Goal: Transaction & Acquisition: Download file/media

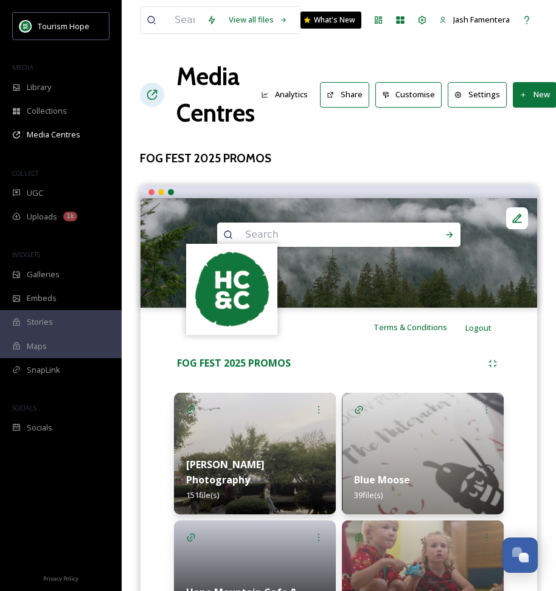
scroll to position [226, 0]
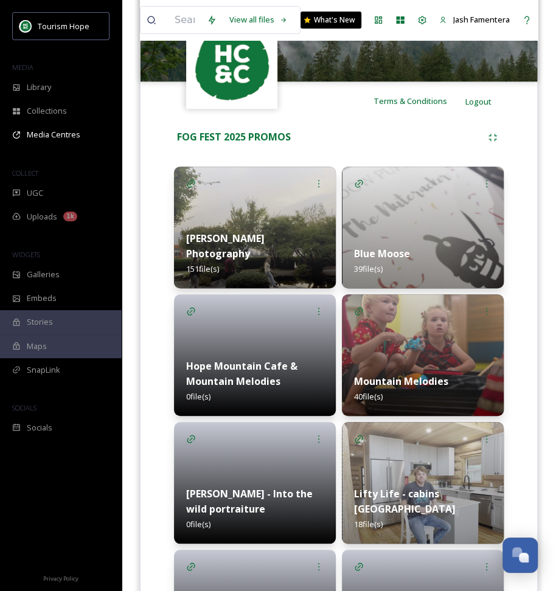
click at [227, 209] on img at bounding box center [255, 228] width 162 height 122
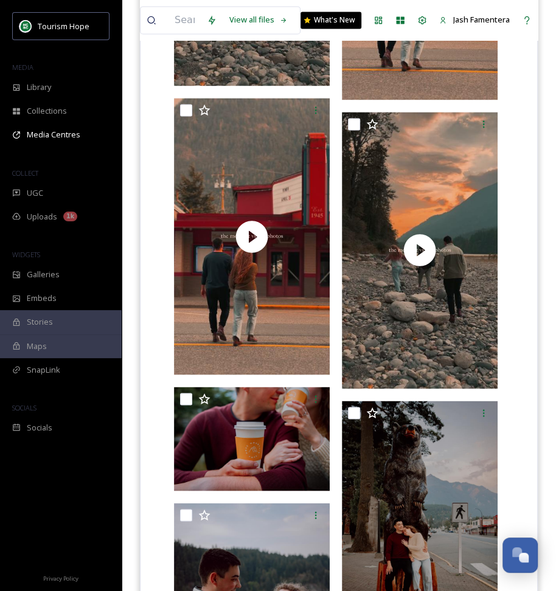
scroll to position [846, 0]
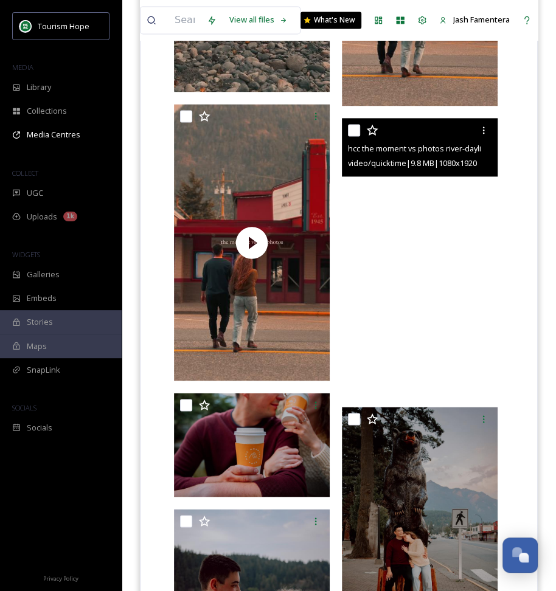
click at [389, 203] on video "hcc the moment vs photos river-daylight.mov" at bounding box center [420, 256] width 156 height 277
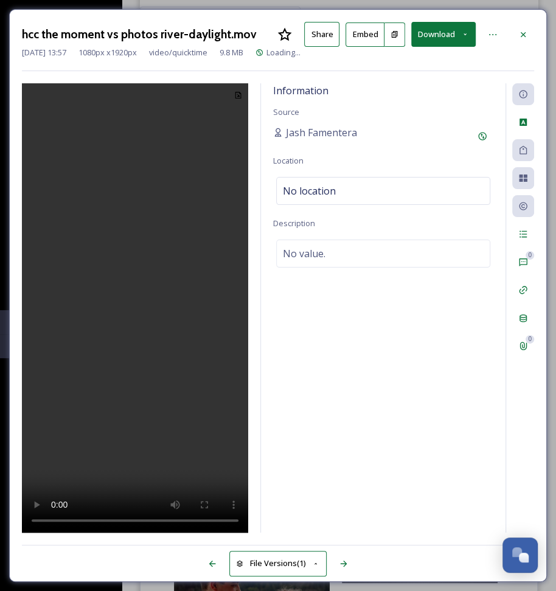
click at [179, 328] on video at bounding box center [135, 308] width 226 height 451
click at [68, 361] on video at bounding box center [135, 308] width 226 height 451
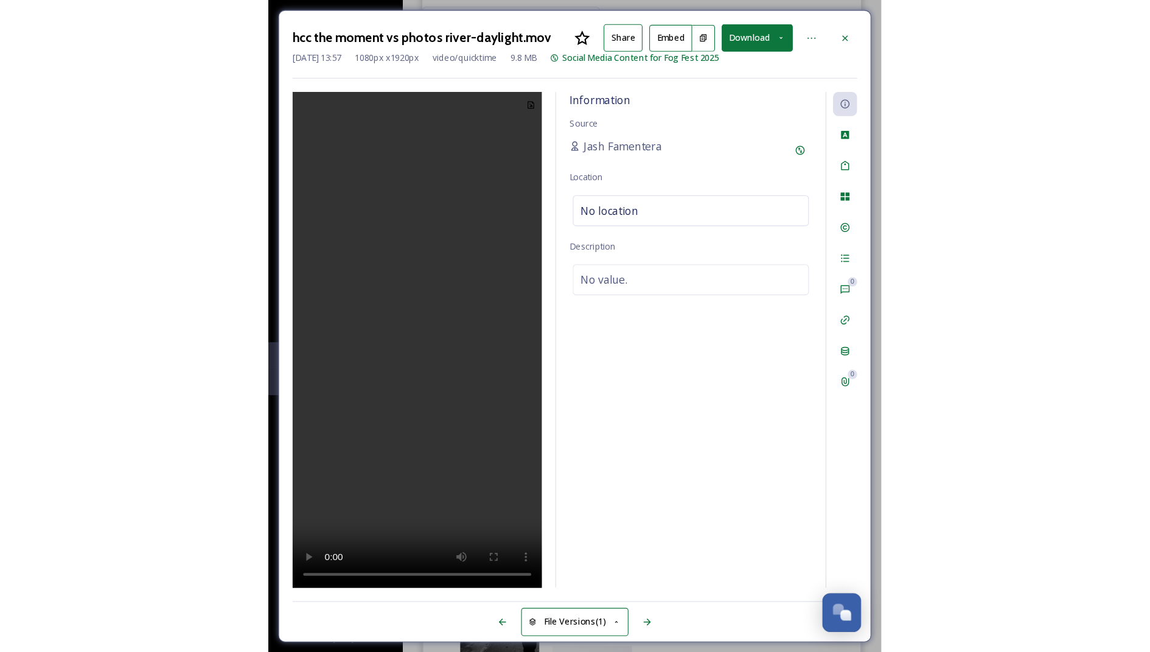
scroll to position [773, 0]
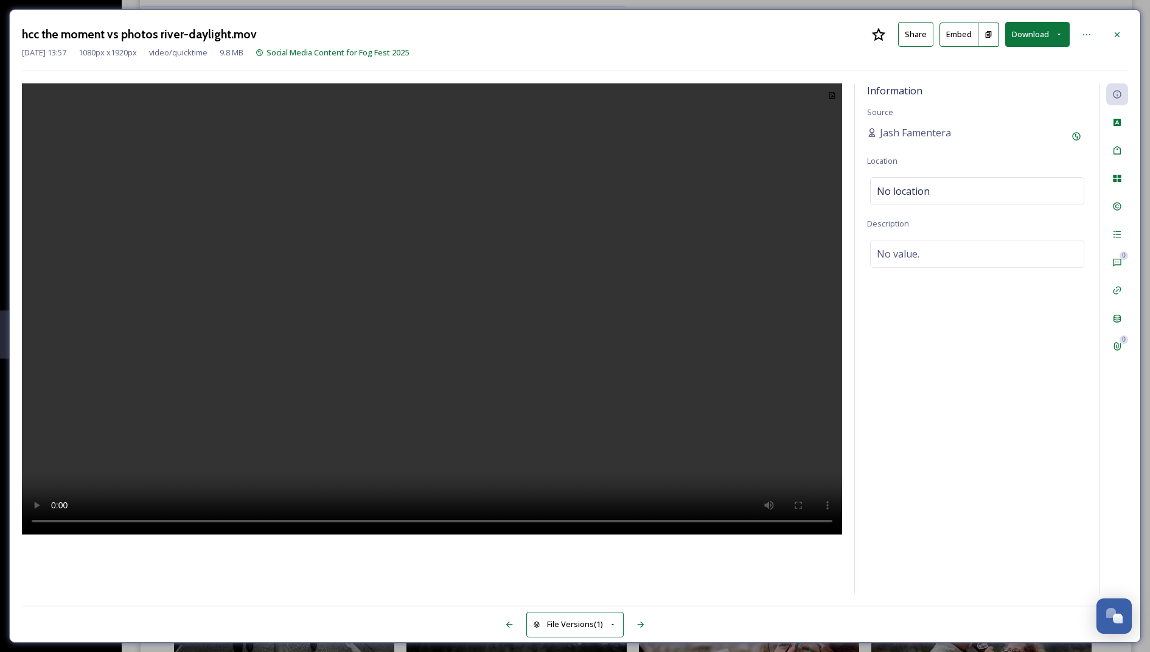
click at [418, 313] on video at bounding box center [432, 308] width 820 height 451
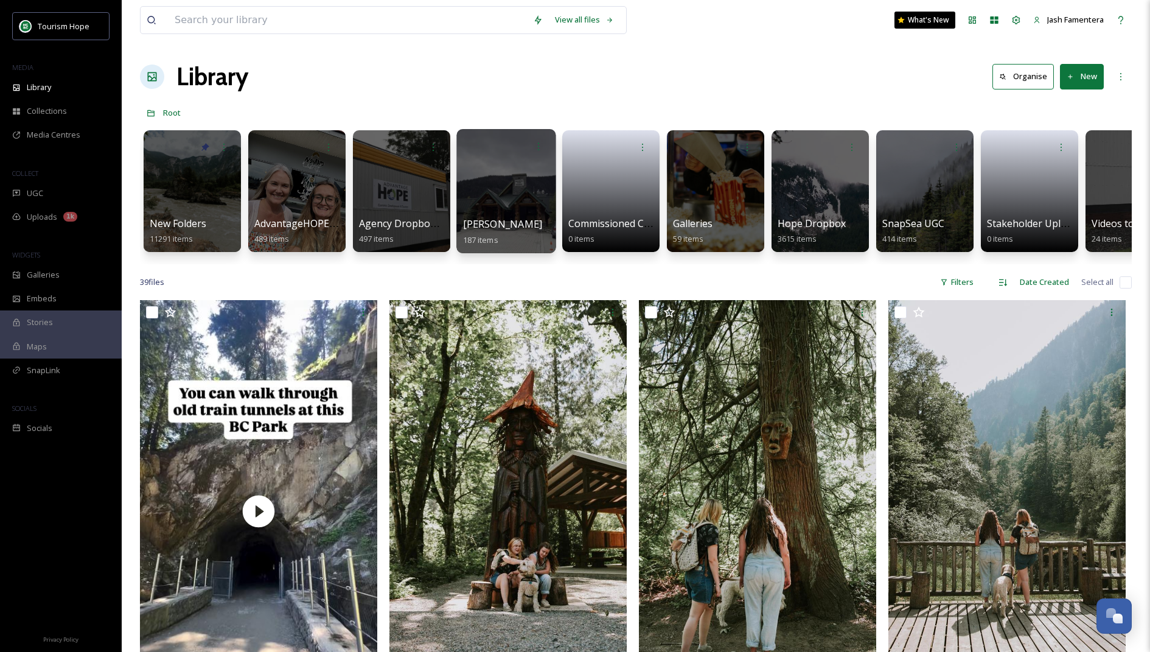
click at [532, 169] on div at bounding box center [505, 191] width 99 height 124
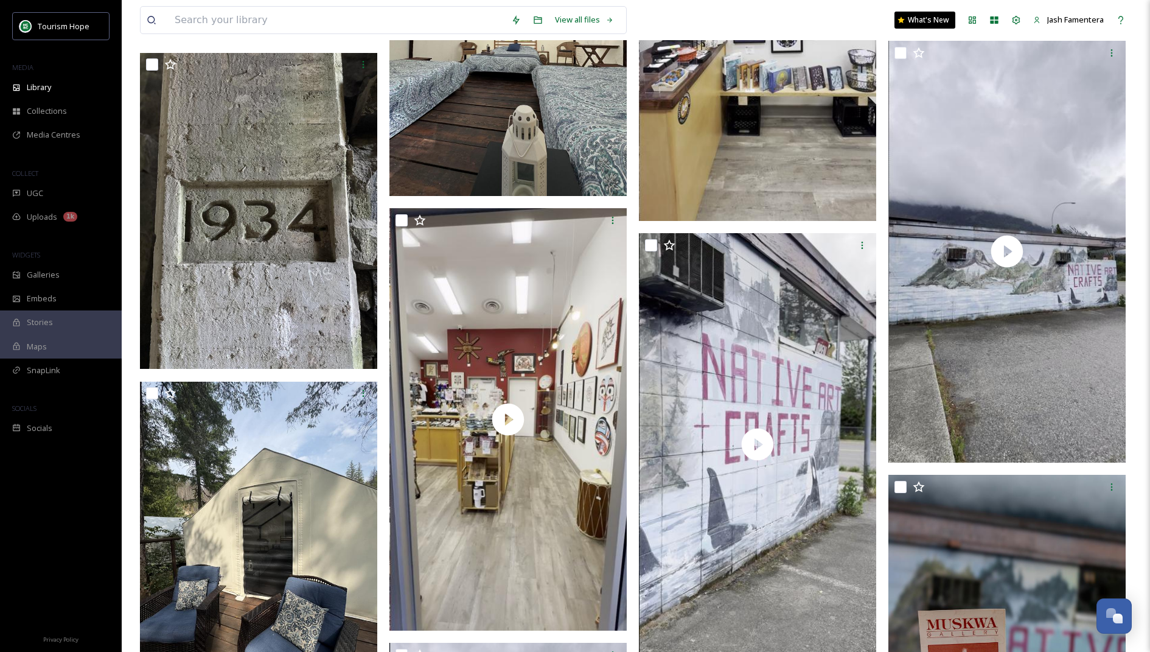
scroll to position [11902, 0]
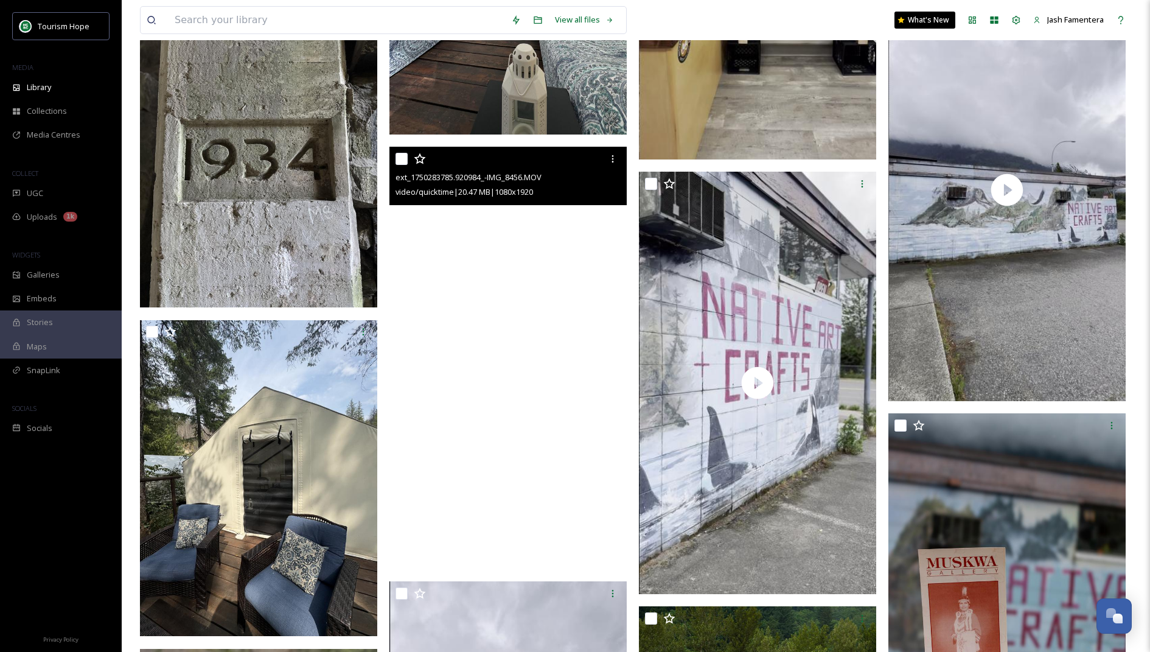
click at [501, 257] on video "ext_1750283785.920984_-IMG_8456.MOV" at bounding box center [507, 358] width 237 height 422
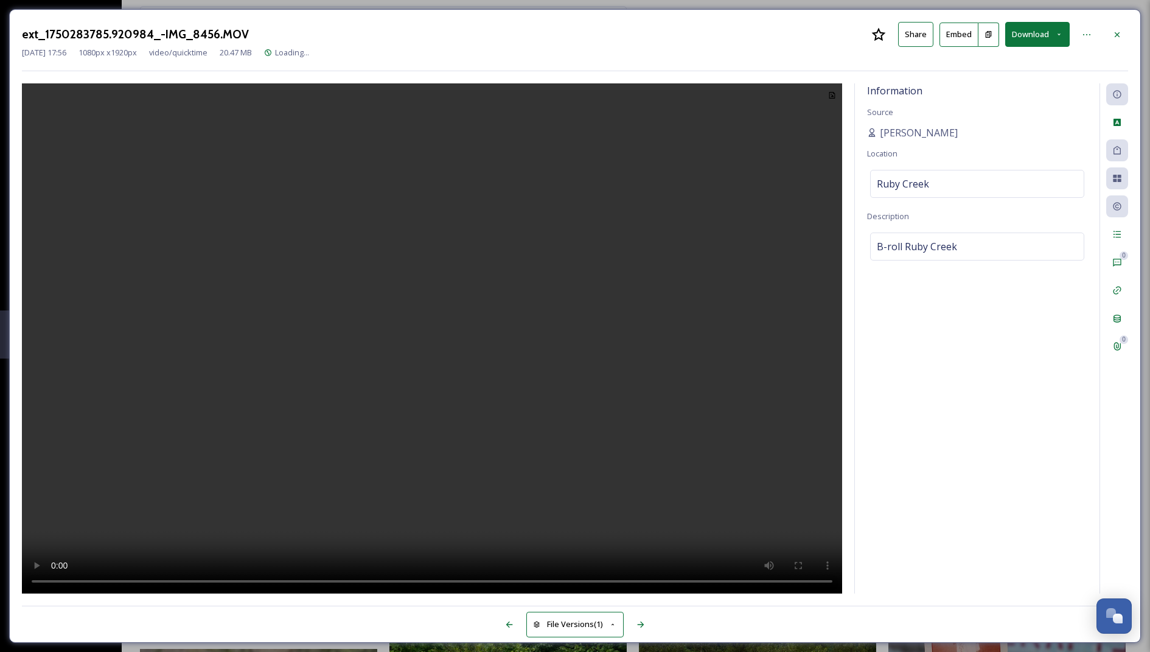
click at [445, 287] on video at bounding box center [432, 338] width 820 height 511
click at [463, 443] on video at bounding box center [432, 338] width 820 height 511
click at [627, 145] on div at bounding box center [432, 338] width 820 height 510
click at [473, 202] on video at bounding box center [432, 338] width 820 height 511
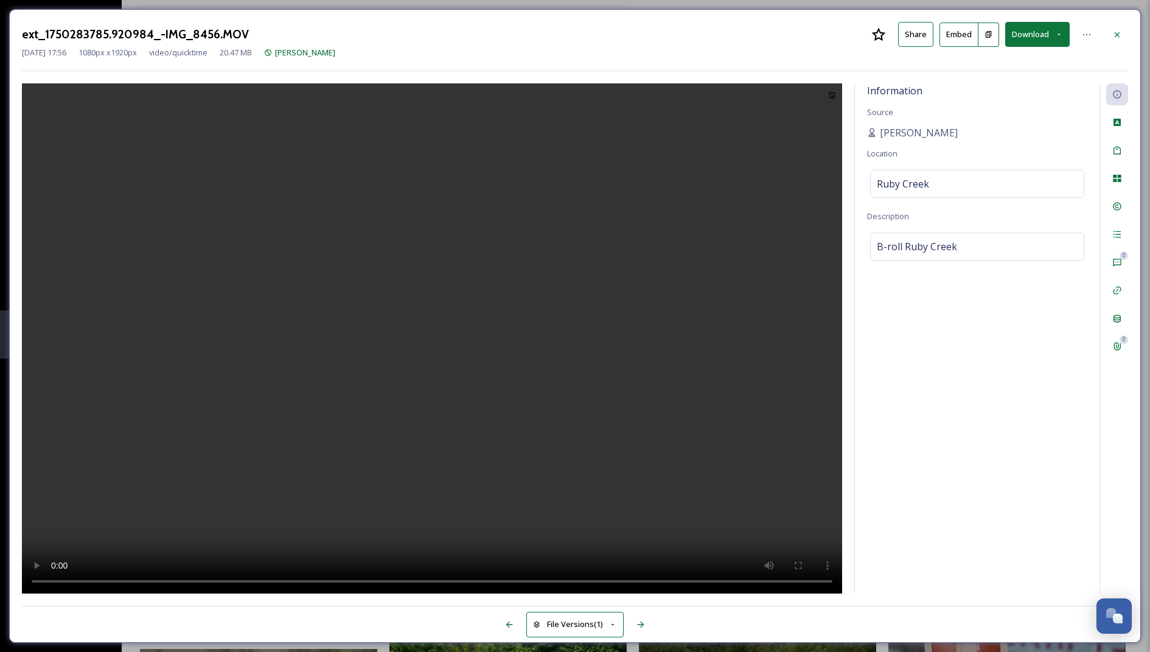
click at [473, 202] on video at bounding box center [432, 338] width 820 height 511
click at [487, 152] on video at bounding box center [432, 338] width 820 height 511
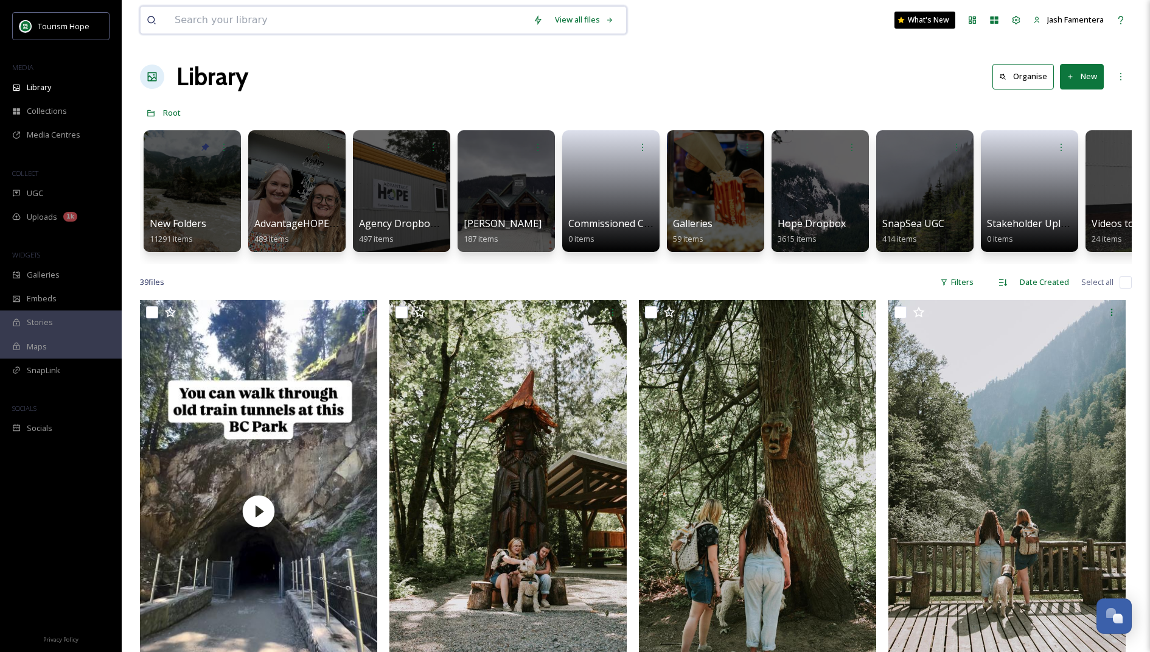
click at [347, 10] on input at bounding box center [348, 20] width 358 height 27
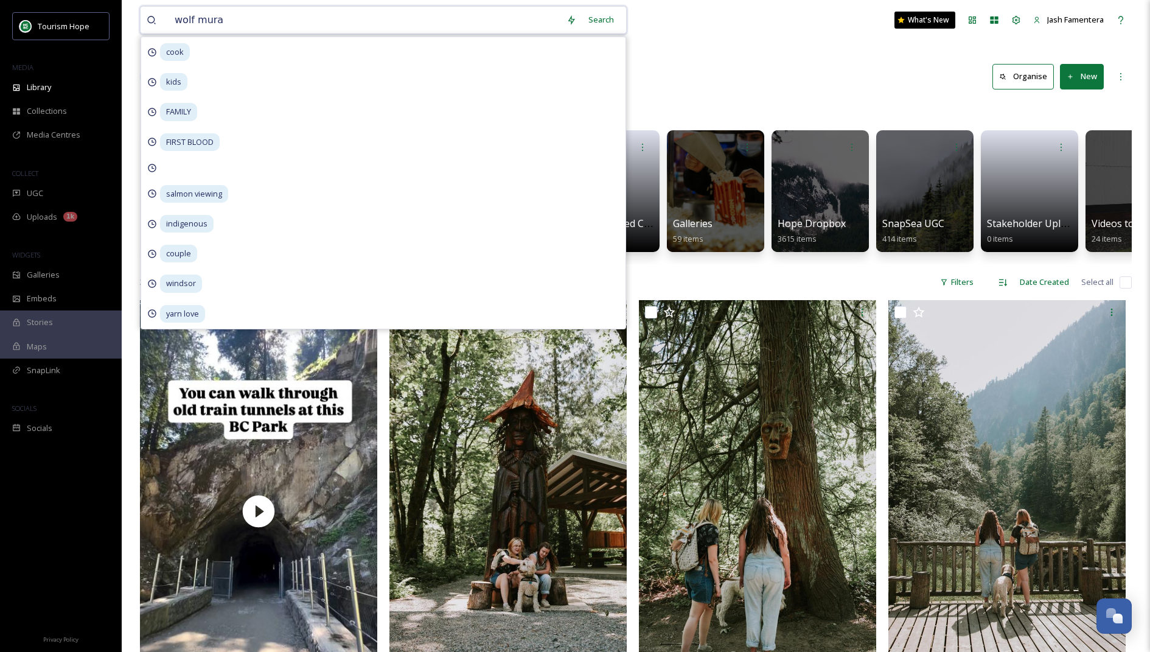
type input "wolf mural"
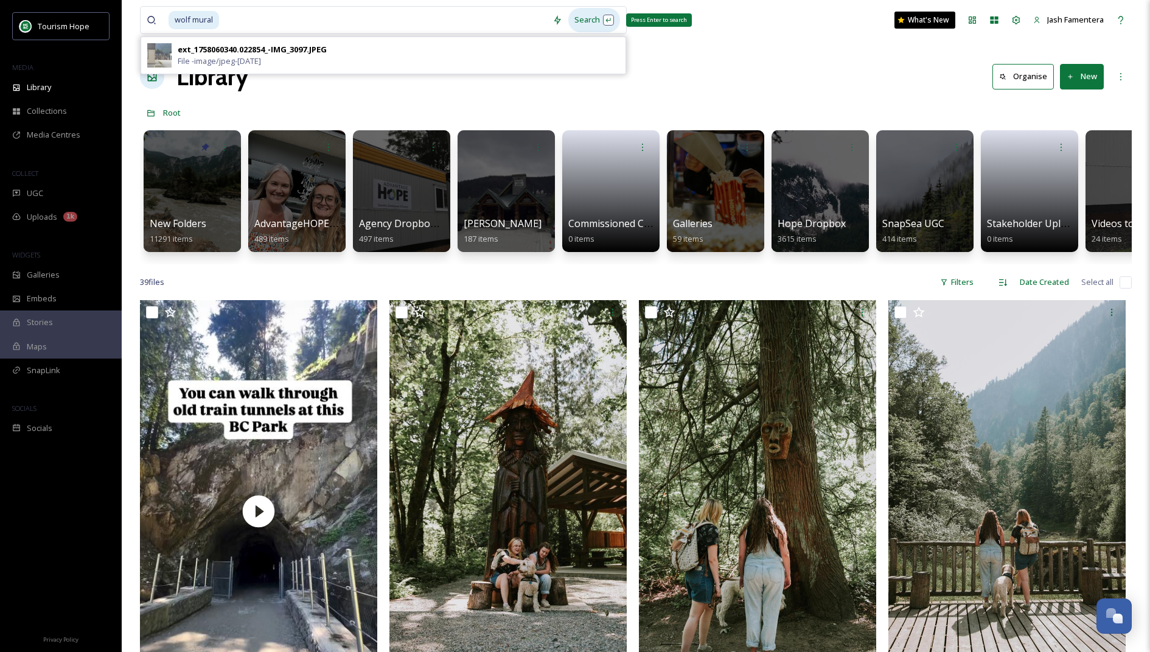
click at [592, 23] on div "Search Press Enter to search" at bounding box center [594, 20] width 52 height 24
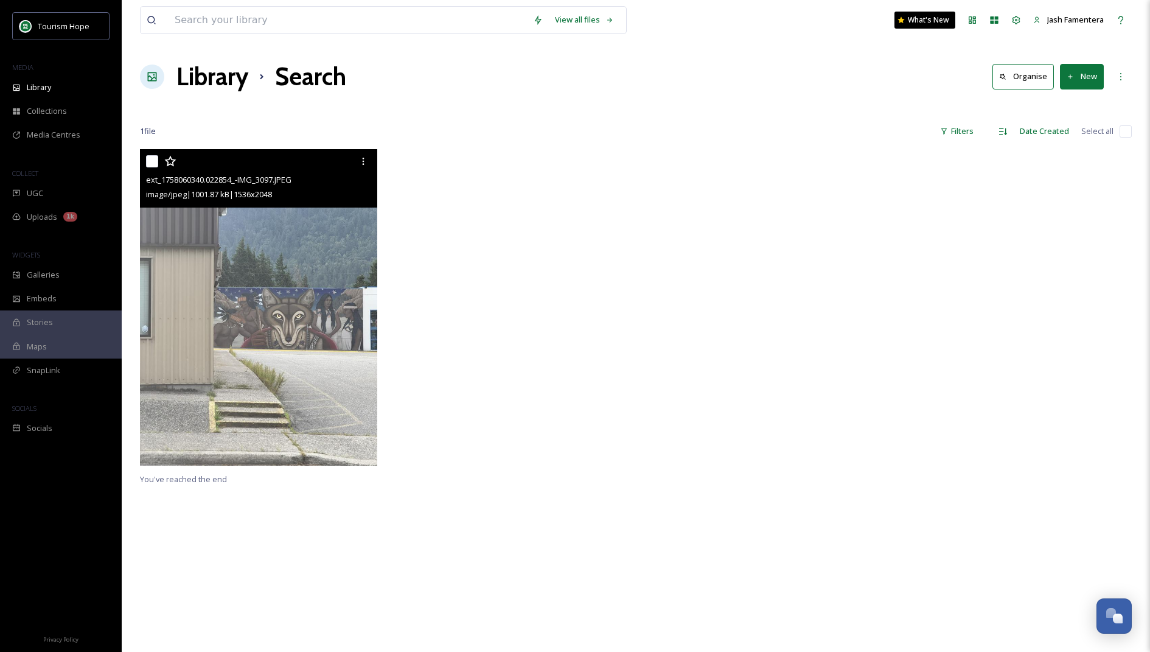
click at [276, 237] on img at bounding box center [258, 307] width 237 height 316
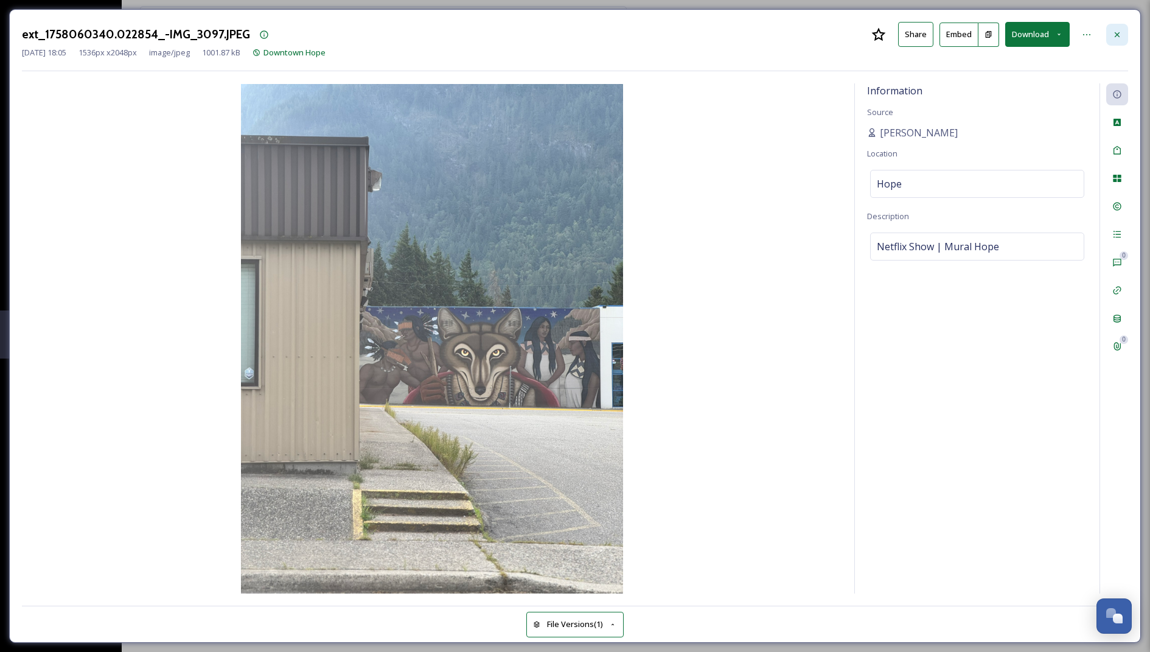
click at [1115, 32] on icon at bounding box center [1117, 34] width 5 height 5
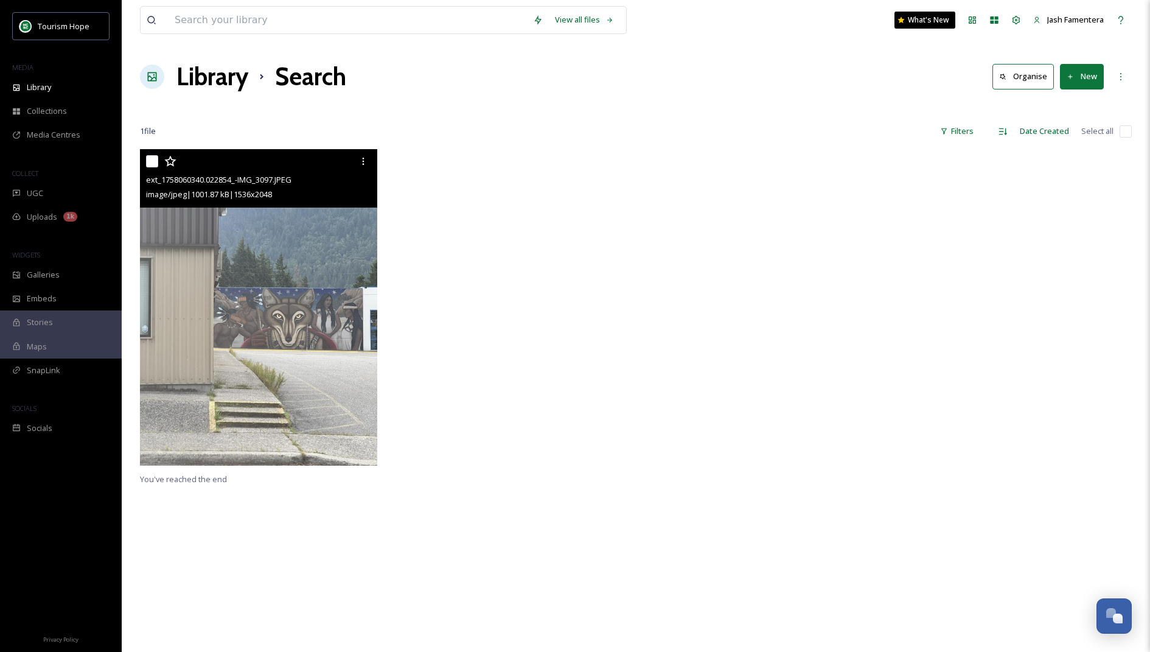
click at [256, 244] on img at bounding box center [258, 307] width 237 height 316
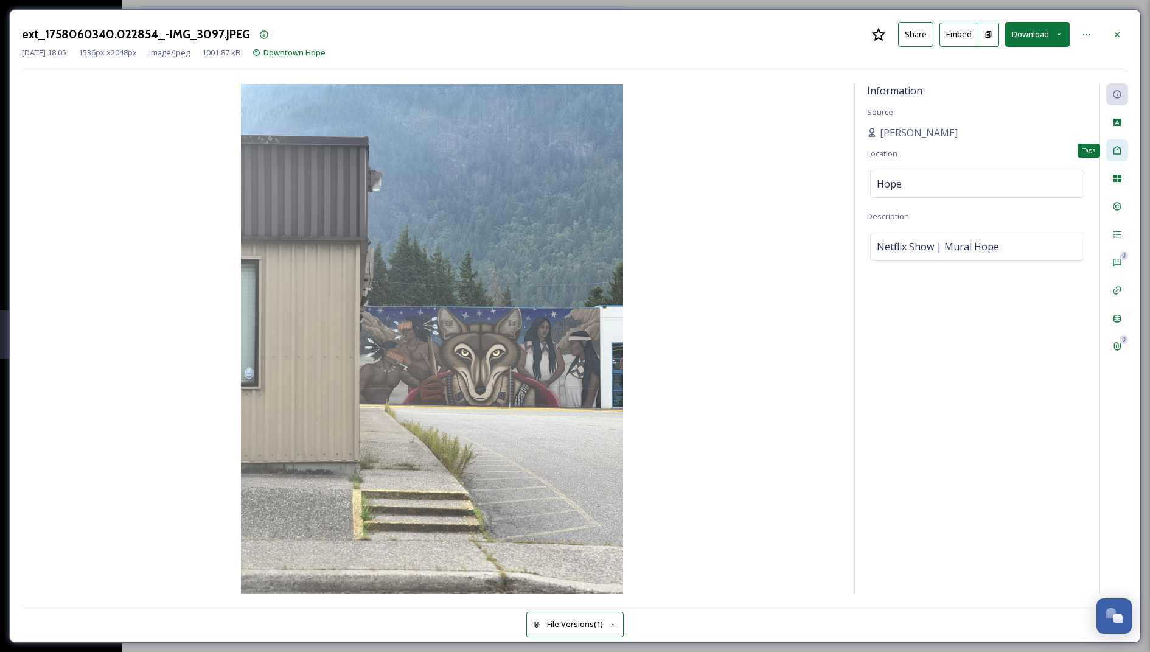
click at [1117, 151] on icon at bounding box center [1117, 150] width 10 height 10
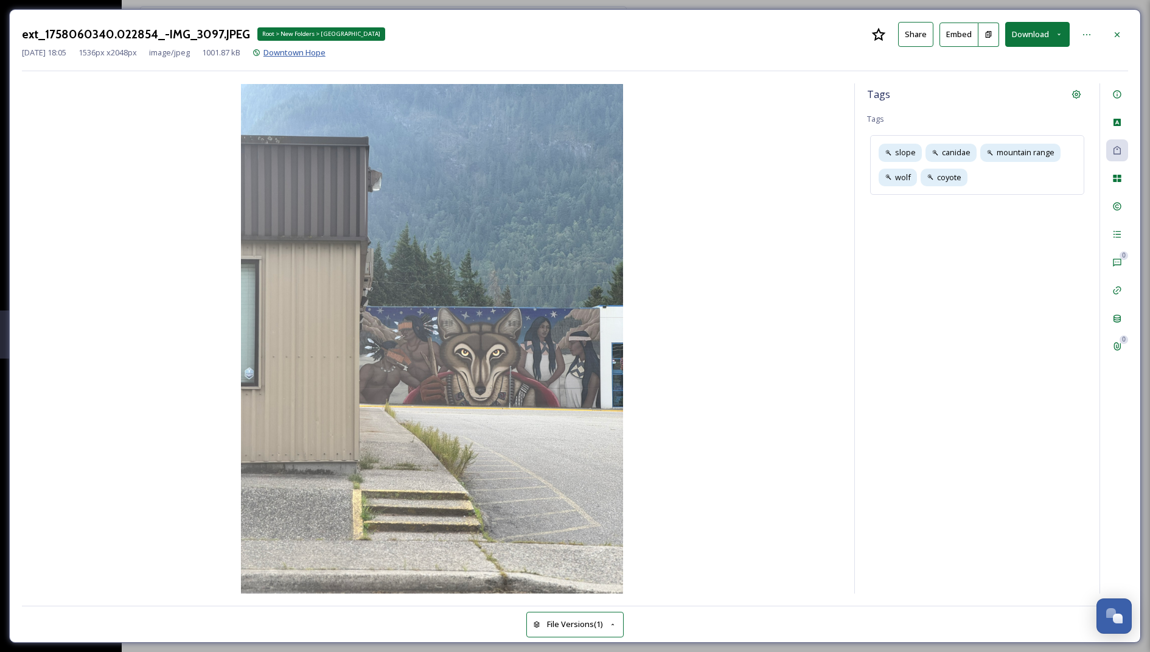
click at [326, 55] on span "Downtown Hope" at bounding box center [294, 52] width 62 height 11
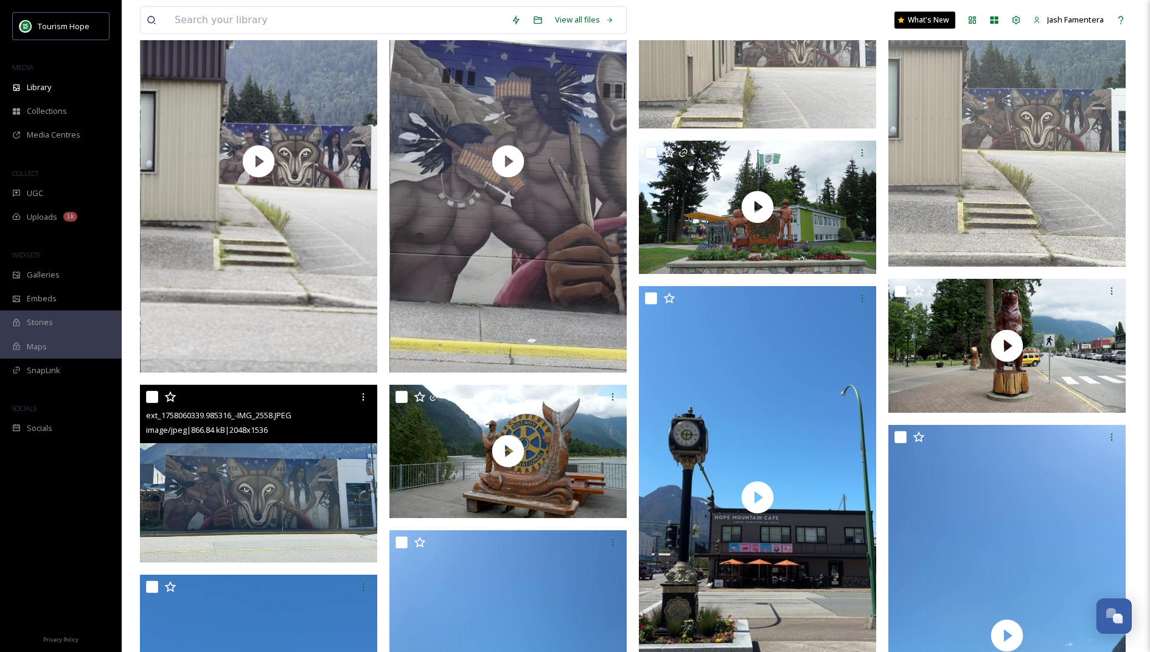
scroll to position [348, 0]
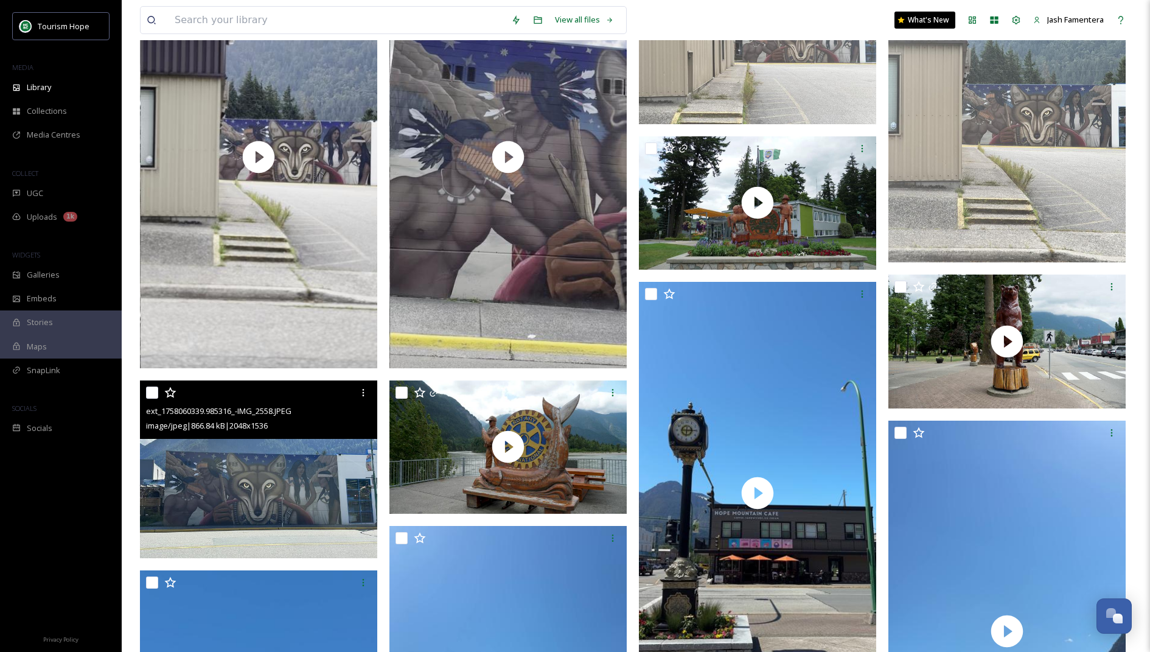
click at [273, 388] on div at bounding box center [260, 393] width 228 height 22
click at [282, 456] on img at bounding box center [258, 469] width 237 height 178
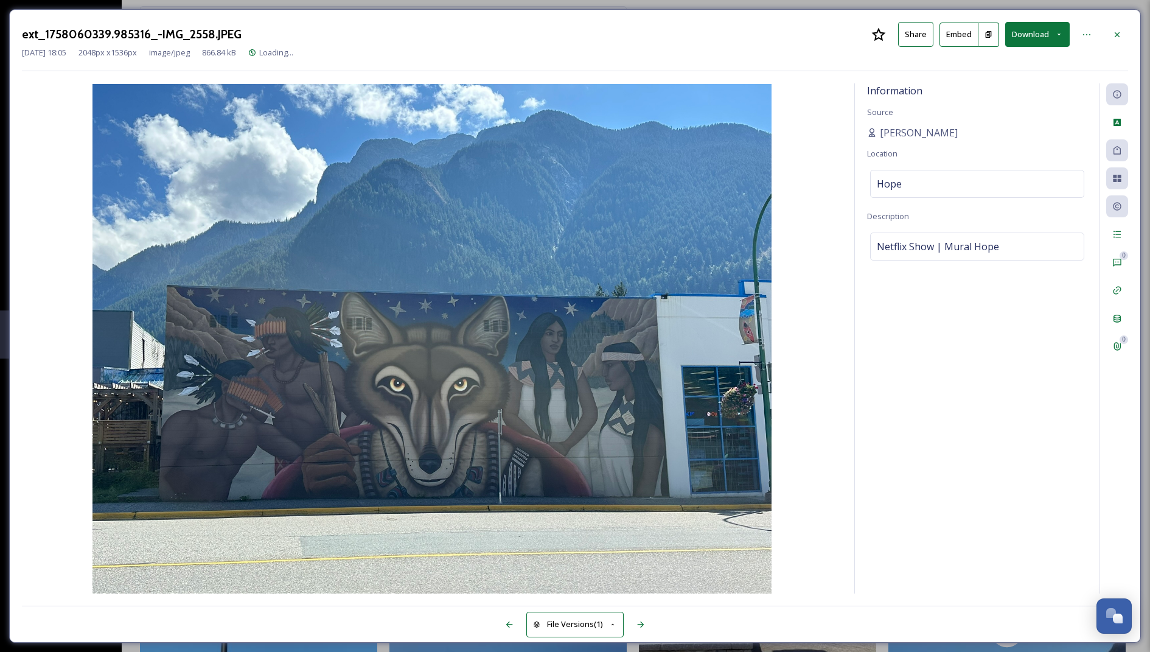
click at [1039, 28] on button "Download" at bounding box center [1037, 34] width 65 height 25
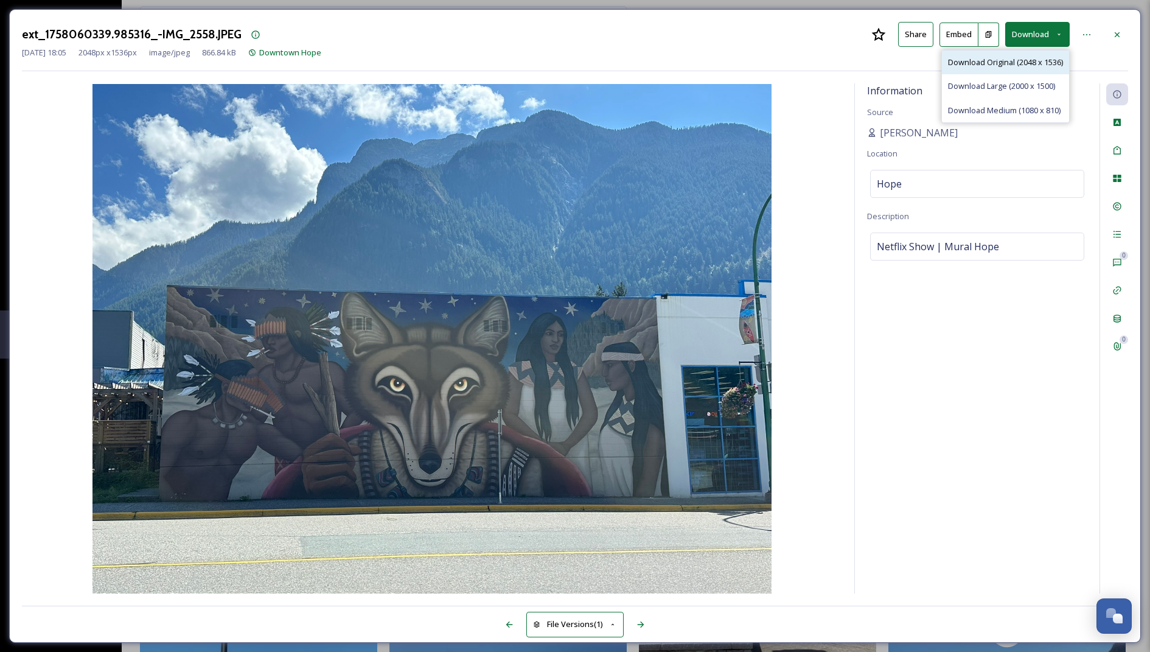
click at [989, 63] on span "Download Original (2048 x 1536)" at bounding box center [1005, 63] width 115 height 12
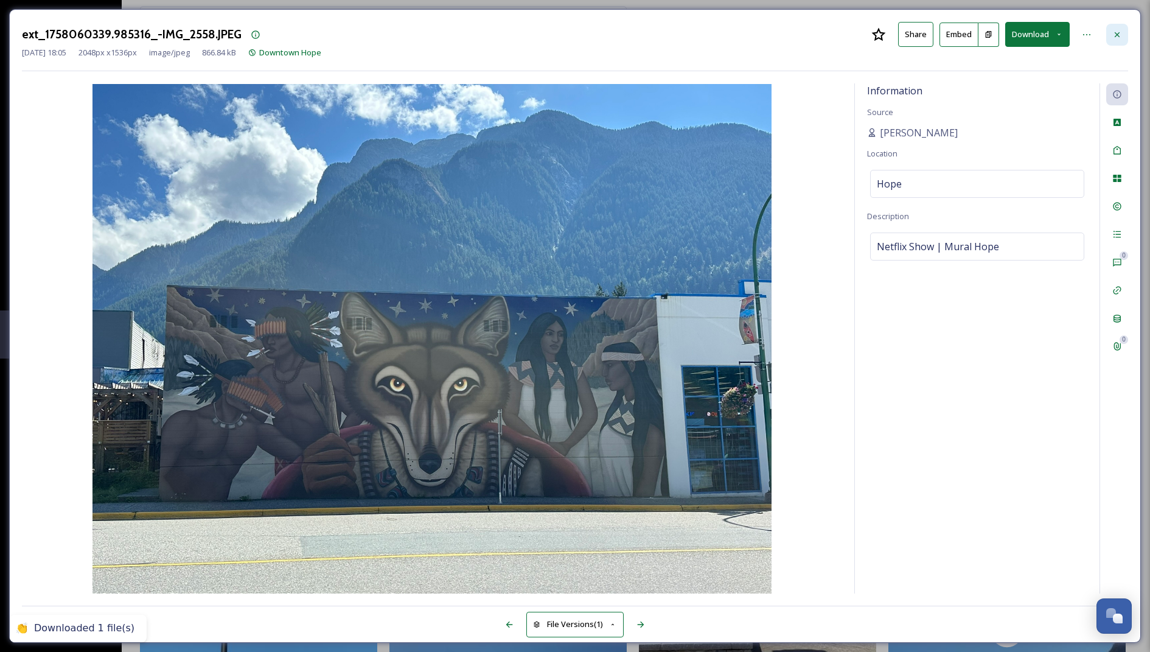
click at [1112, 33] on div at bounding box center [1117, 35] width 22 height 22
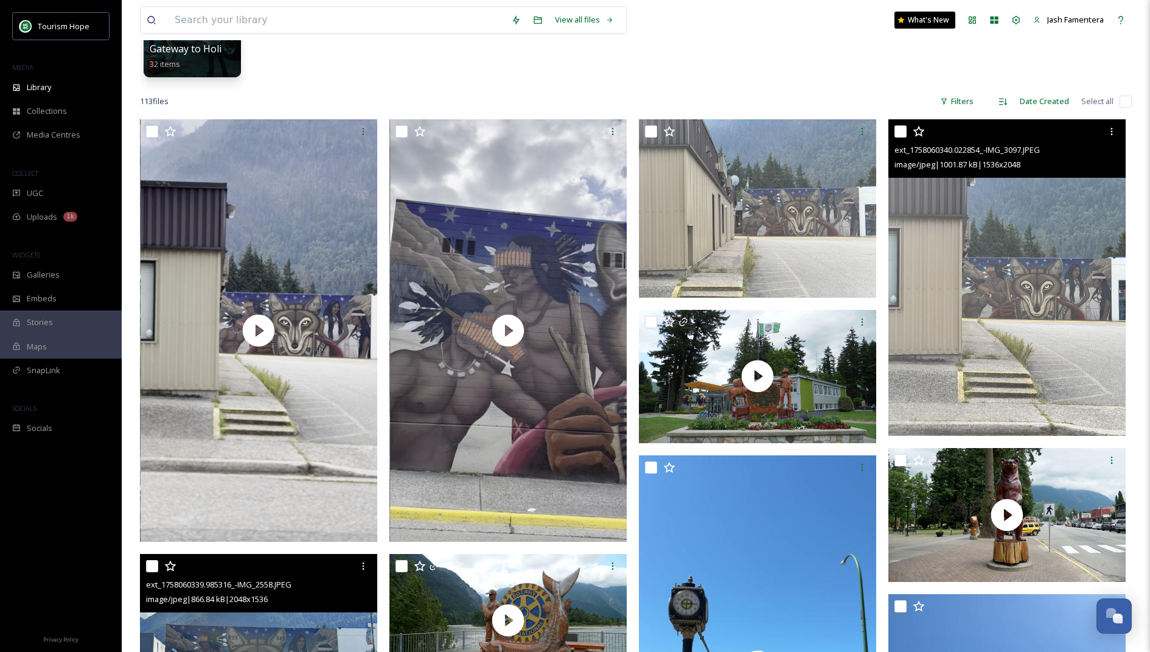
scroll to position [141, 0]
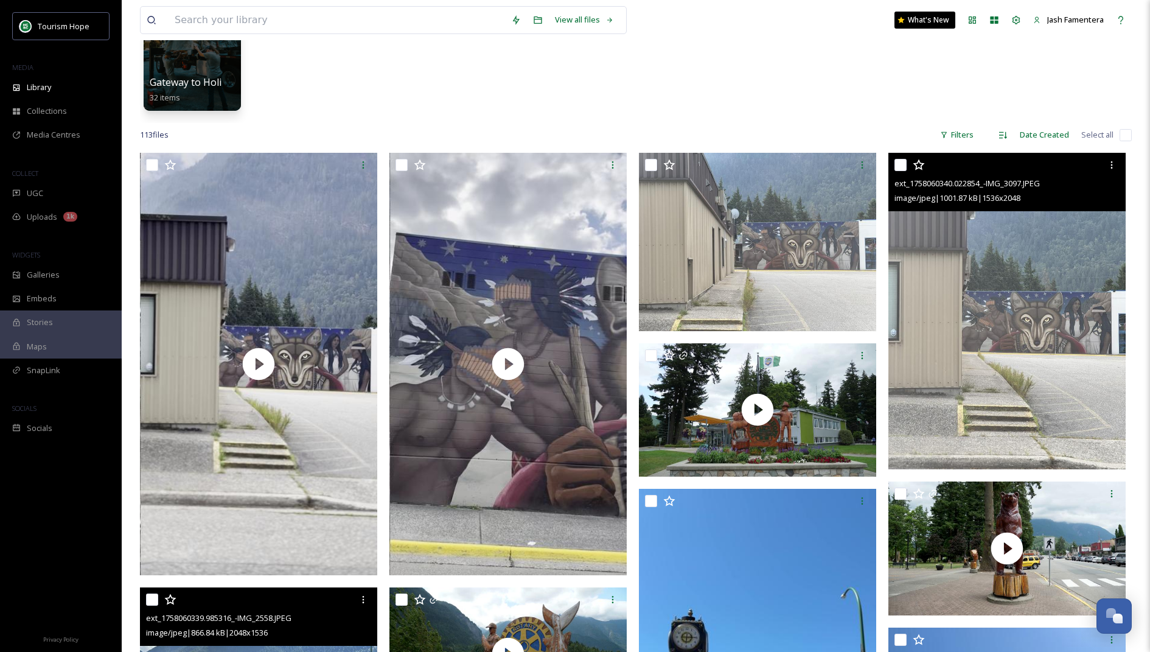
click at [926, 296] on img at bounding box center [1006, 311] width 237 height 316
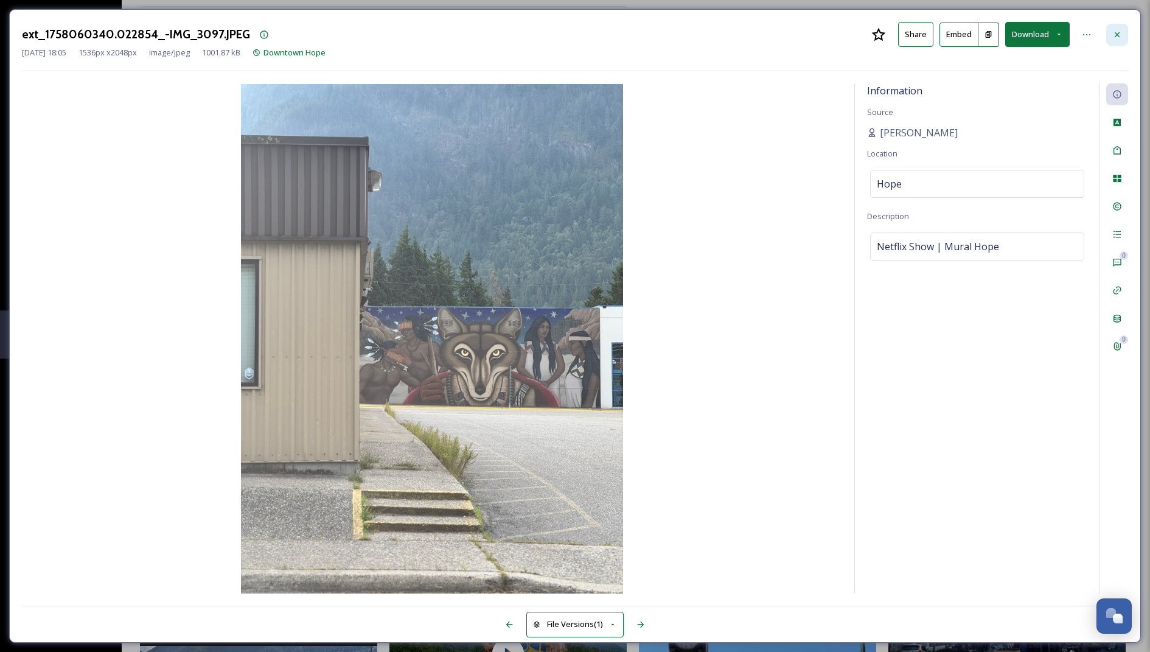
click at [1118, 37] on icon at bounding box center [1117, 35] width 10 height 10
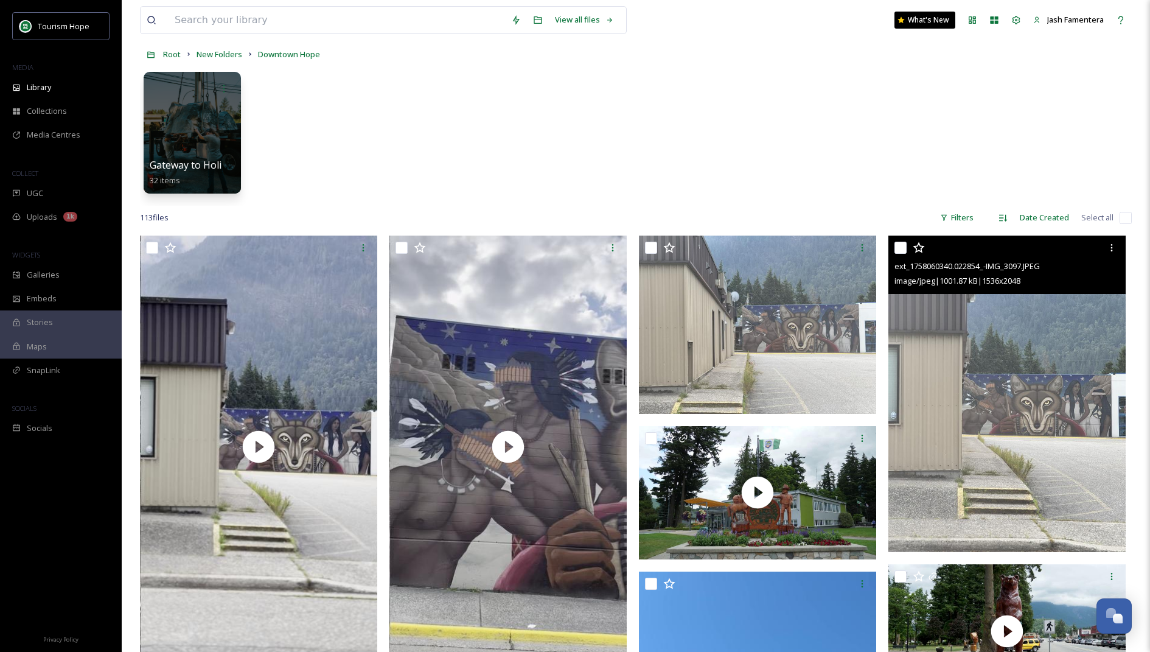
scroll to position [70, 0]
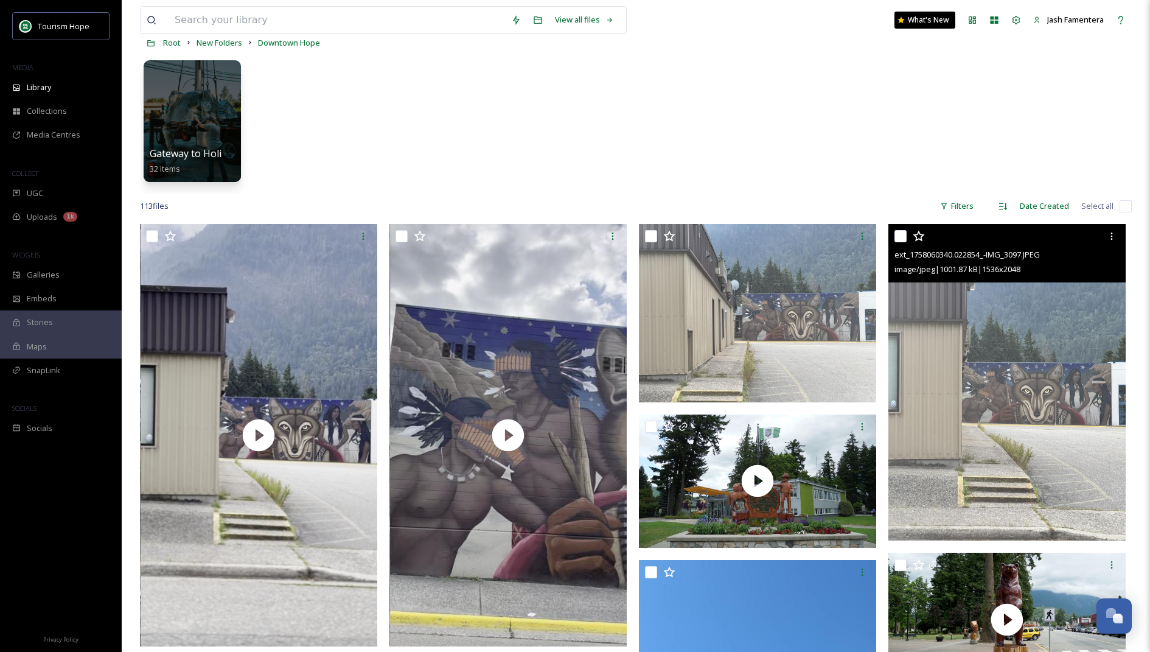
click at [972, 355] on img at bounding box center [1006, 382] width 237 height 316
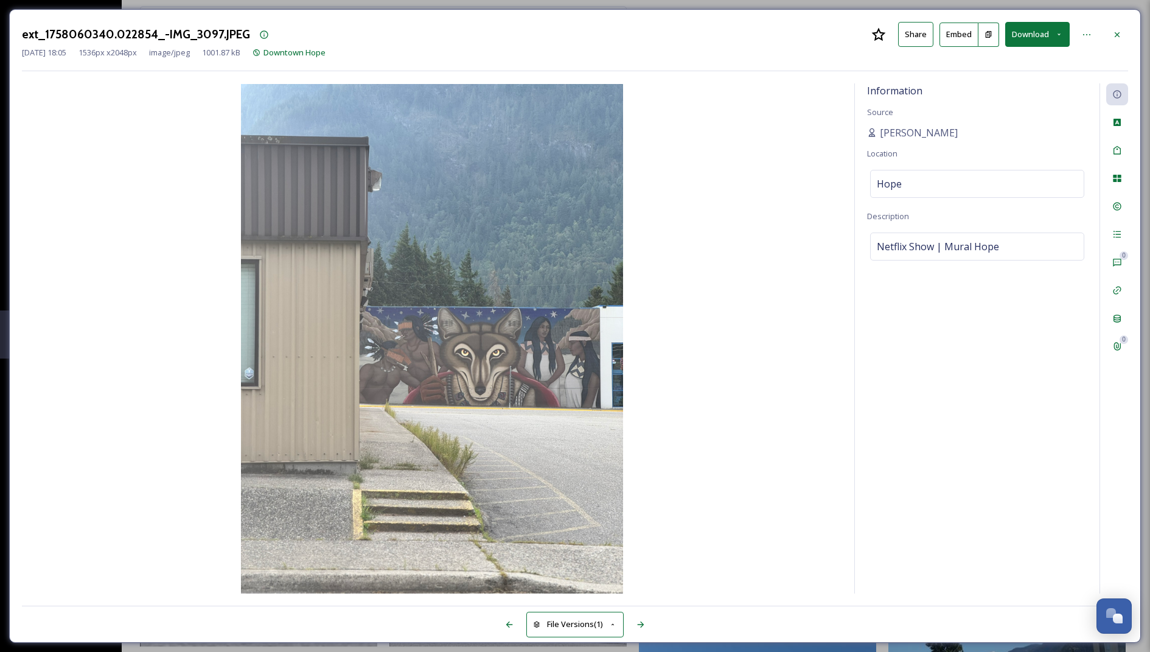
click at [1033, 37] on button "Download" at bounding box center [1037, 34] width 65 height 25
click at [988, 68] on div "Download Original (1536 x 2048)" at bounding box center [1005, 63] width 127 height 24
click at [1133, 26] on div "ext_1758060340.022854_-IMG_3097.JPEG Share Embed Download Sep 16 2025 18:05 153…" at bounding box center [575, 325] width 1132 height 633
click at [1115, 32] on icon at bounding box center [1117, 34] width 5 height 5
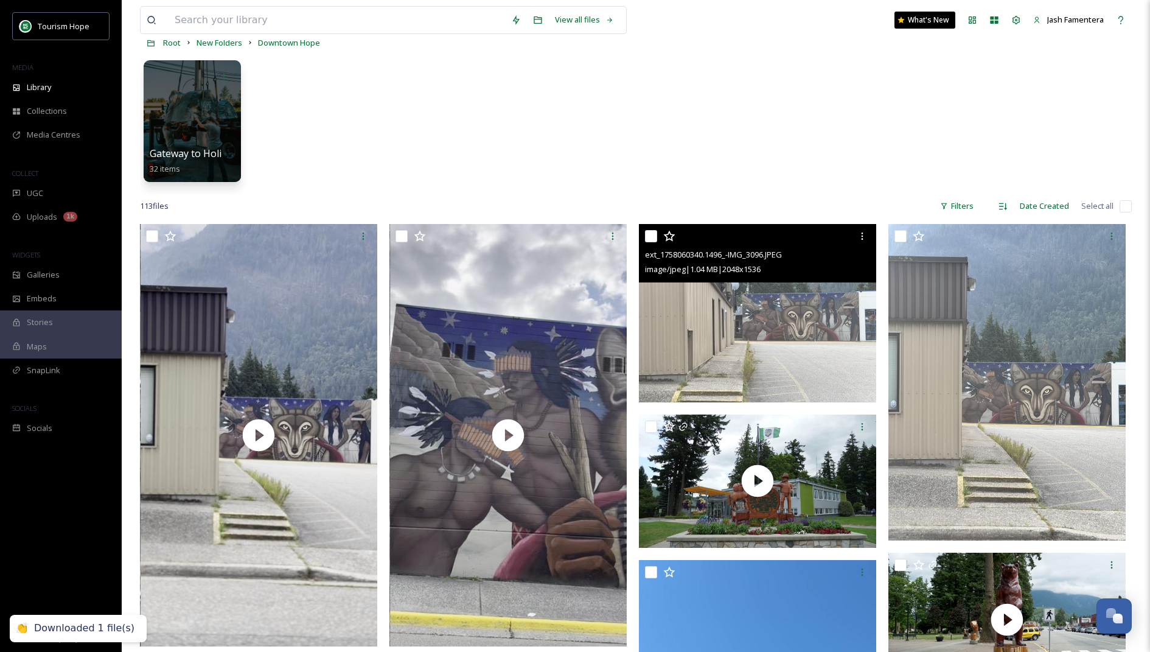
click at [783, 327] on img at bounding box center [757, 313] width 237 height 178
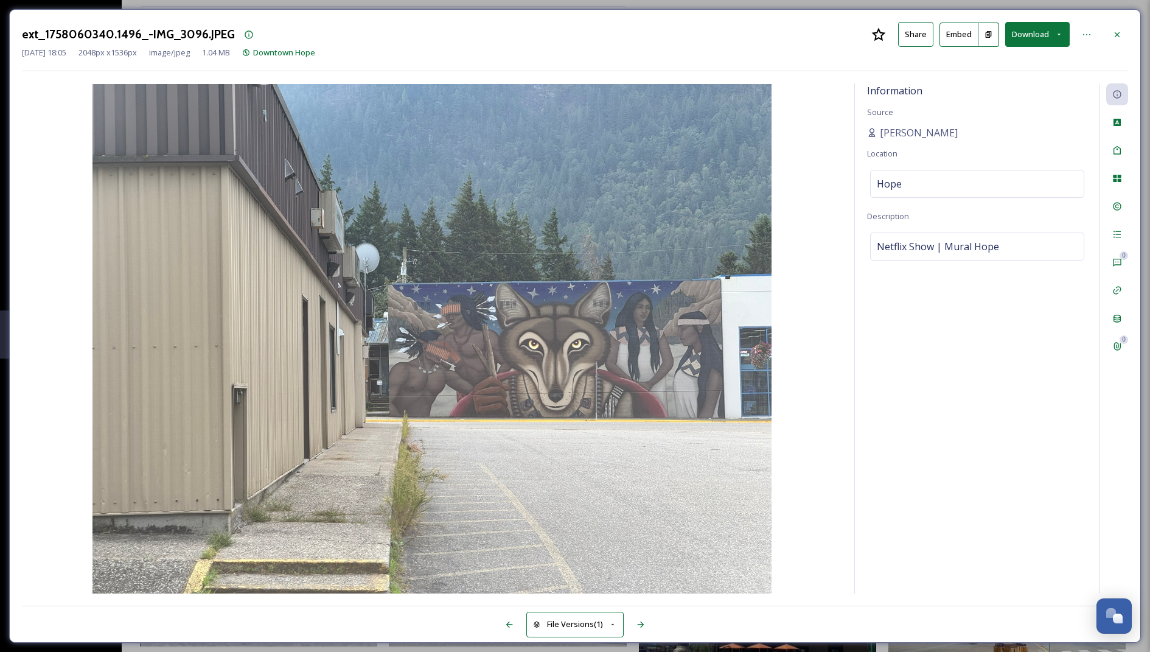
click at [1043, 37] on button "Download" at bounding box center [1037, 34] width 65 height 25
click at [1014, 58] on span "Download Original (2048 x 1536)" at bounding box center [1005, 63] width 115 height 12
click at [1107, 35] on div at bounding box center [1117, 35] width 22 height 22
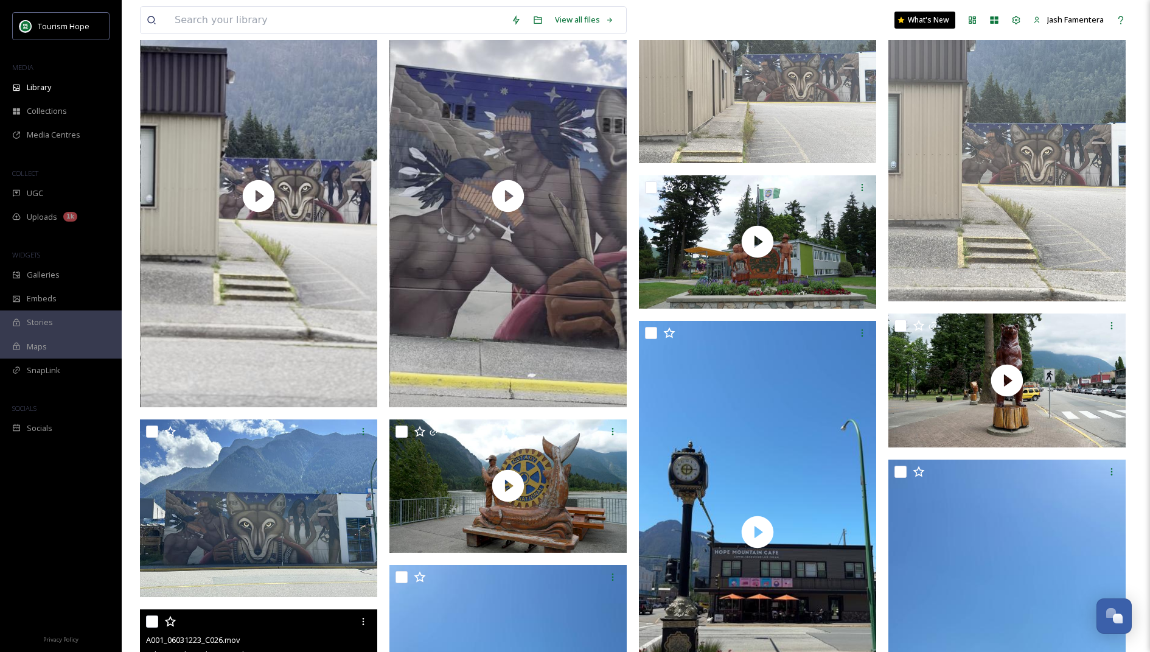
scroll to position [192, 0]
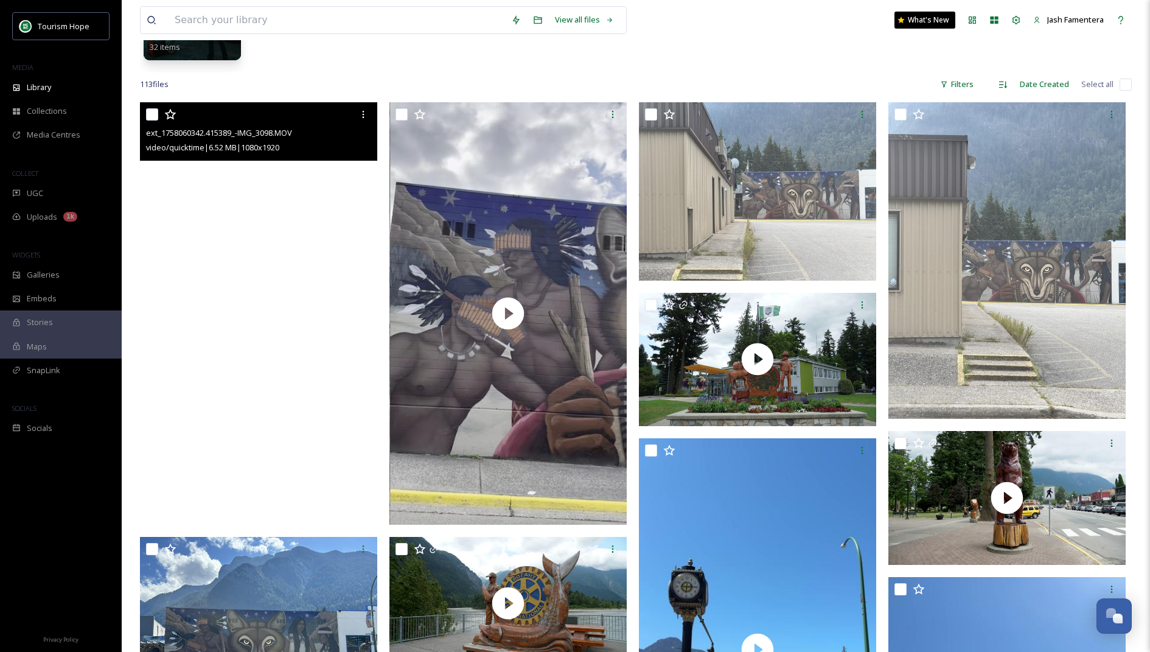
click at [305, 357] on video "ext_1758060342.415389_-IMG_3098.MOV" at bounding box center [258, 313] width 237 height 422
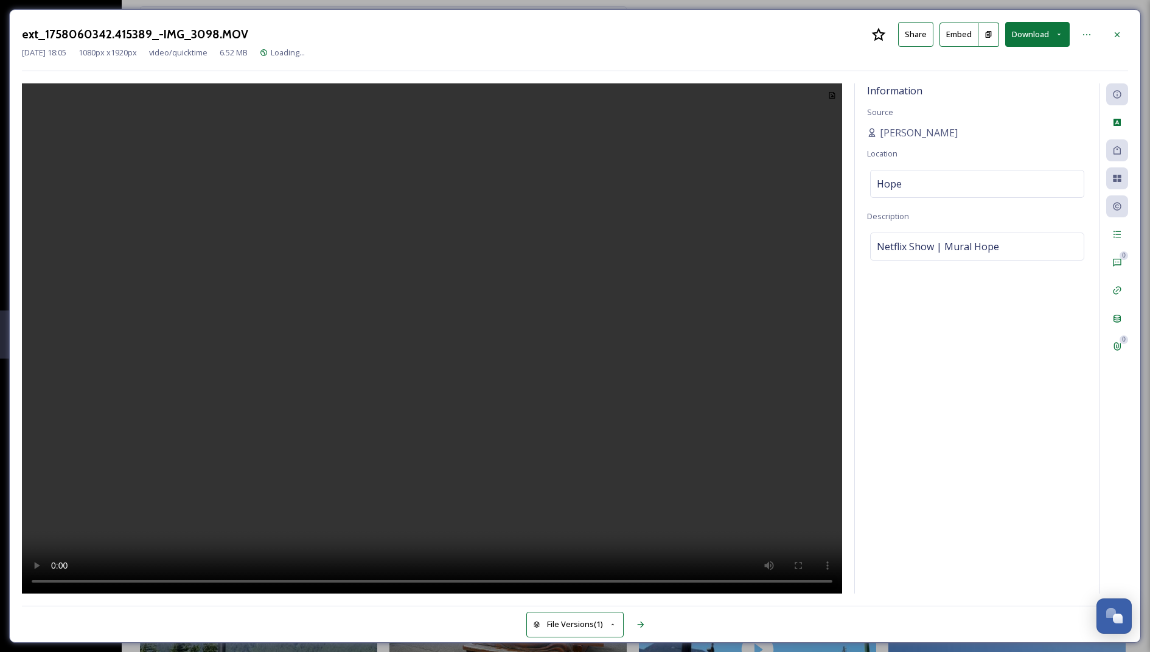
click at [538, 345] on video at bounding box center [432, 338] width 820 height 511
click at [575, 206] on video at bounding box center [432, 338] width 820 height 511
click at [1008, 29] on button "Download" at bounding box center [1037, 34] width 65 height 25
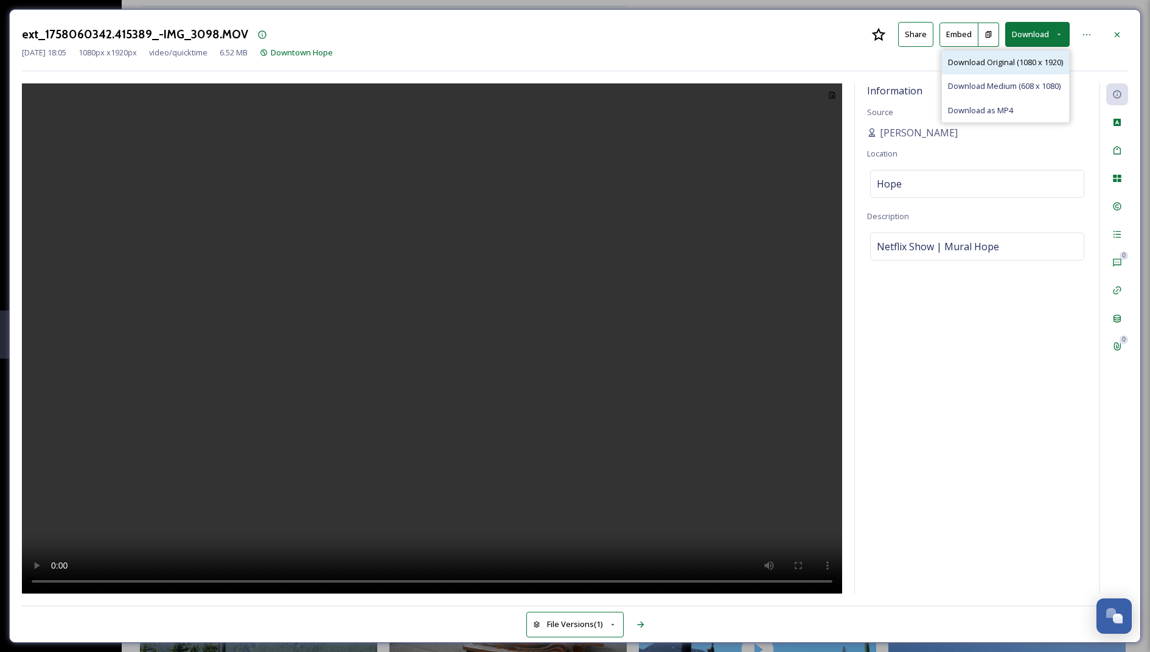
click at [988, 59] on span "Download Original (1080 x 1920)" at bounding box center [1005, 63] width 115 height 12
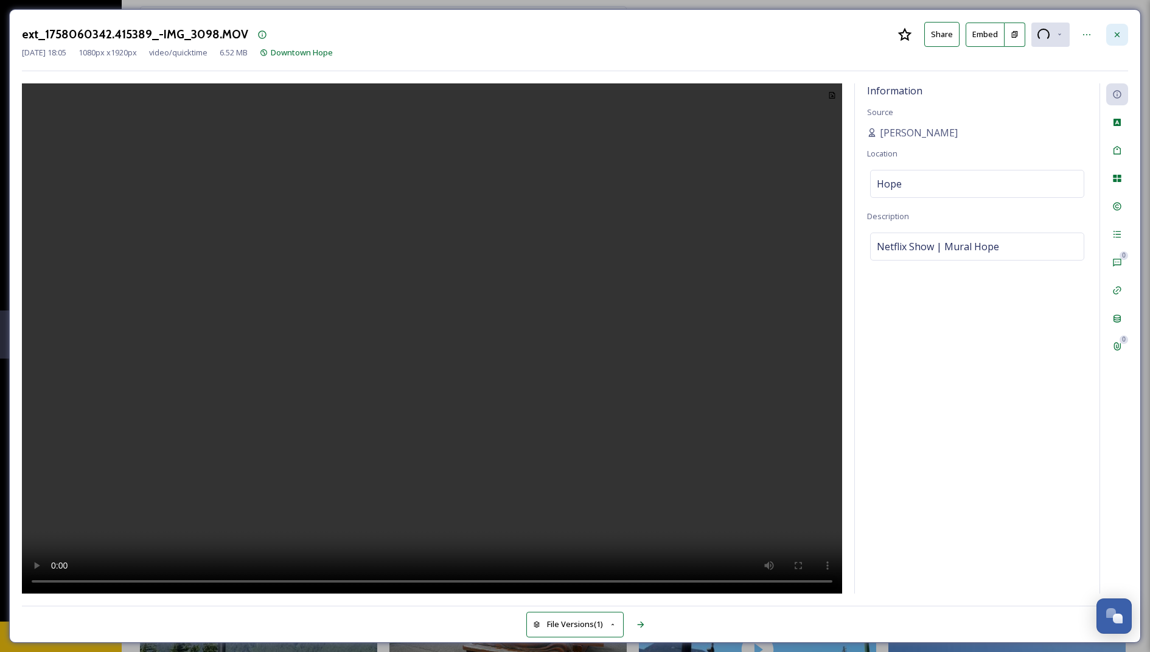
click at [1114, 33] on icon at bounding box center [1117, 35] width 10 height 10
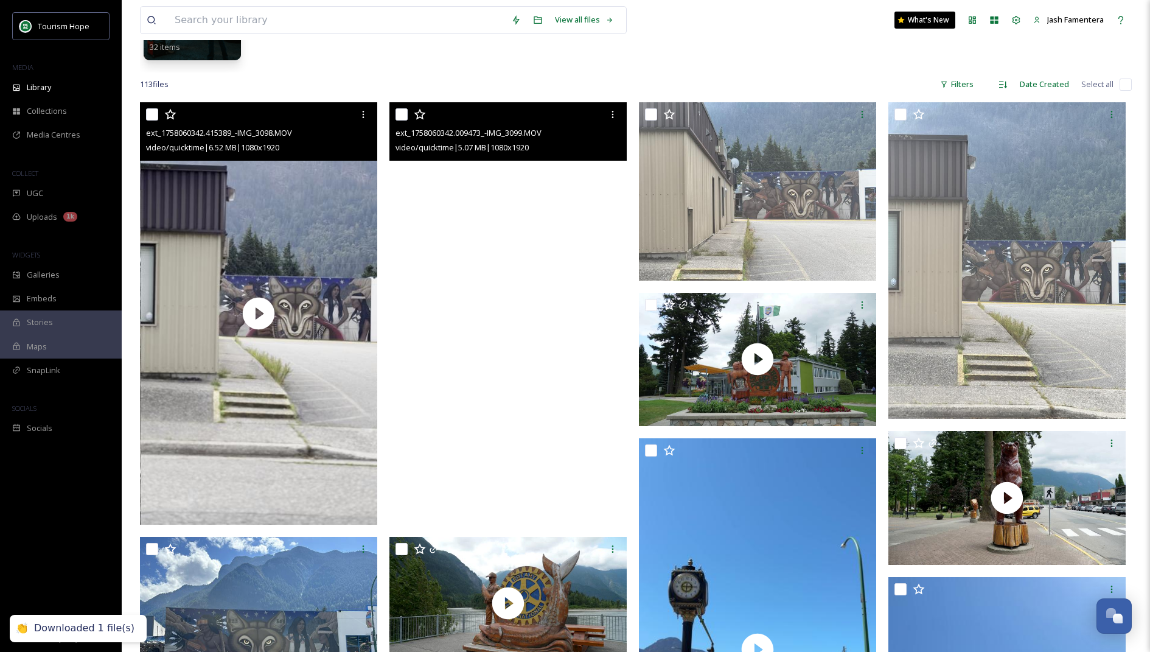
click at [501, 245] on video "ext_1758060342.009473_-IMG_3099.MOV" at bounding box center [507, 313] width 237 height 422
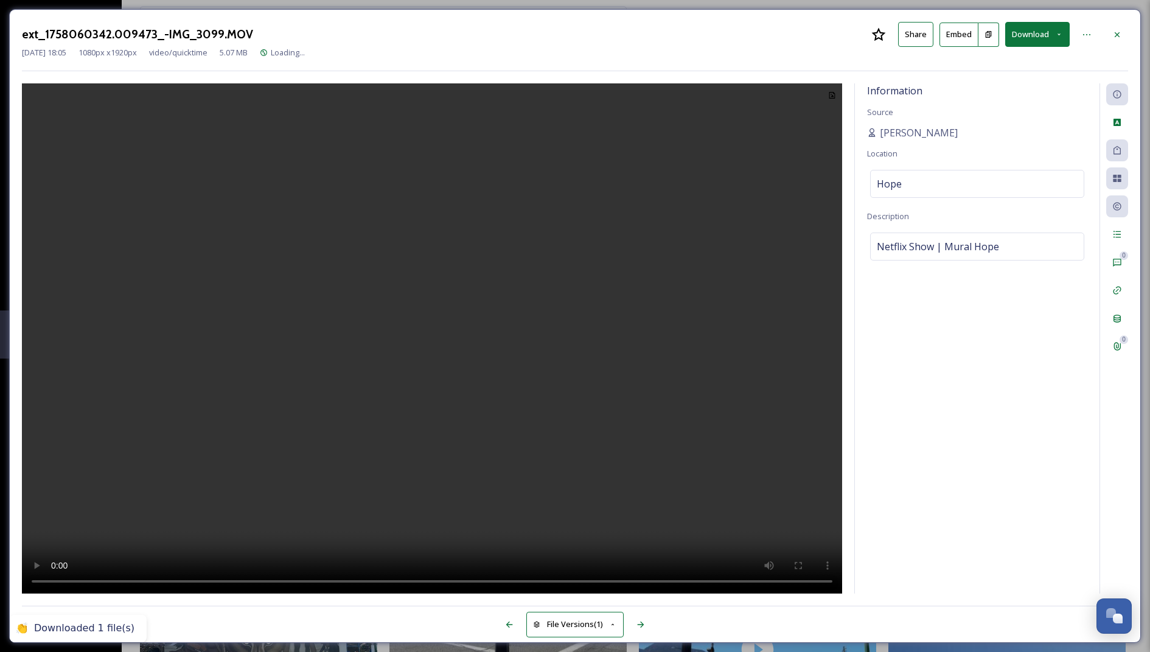
click at [1044, 40] on button "Download" at bounding box center [1037, 34] width 65 height 25
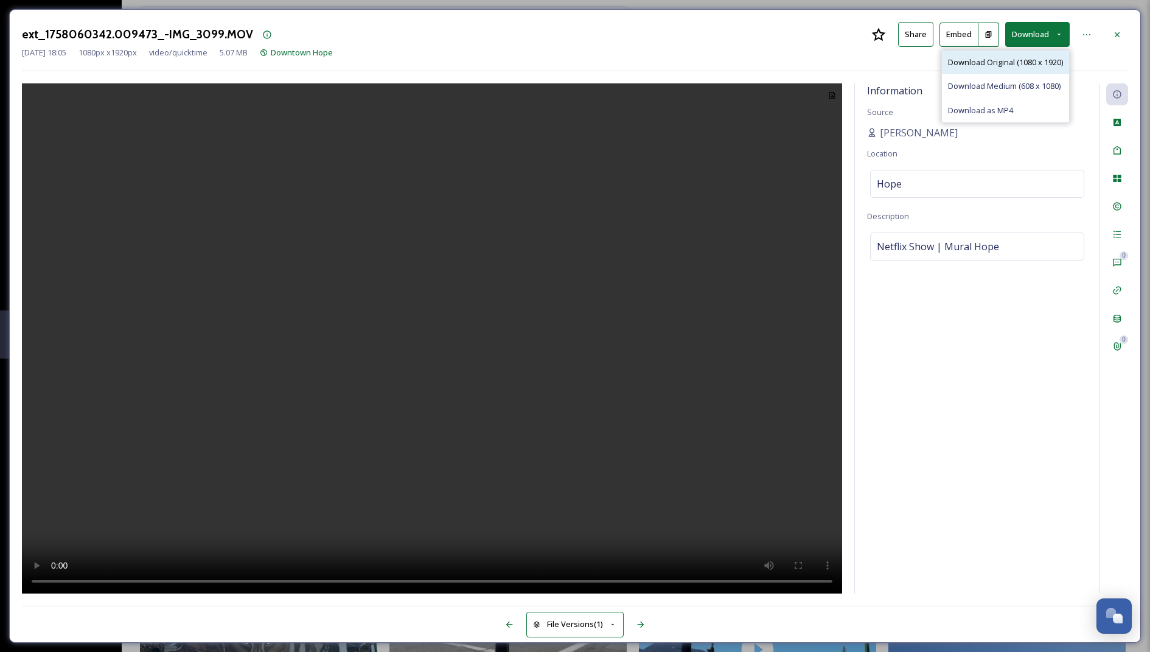
click at [1024, 66] on span "Download Original (1080 x 1920)" at bounding box center [1005, 63] width 115 height 12
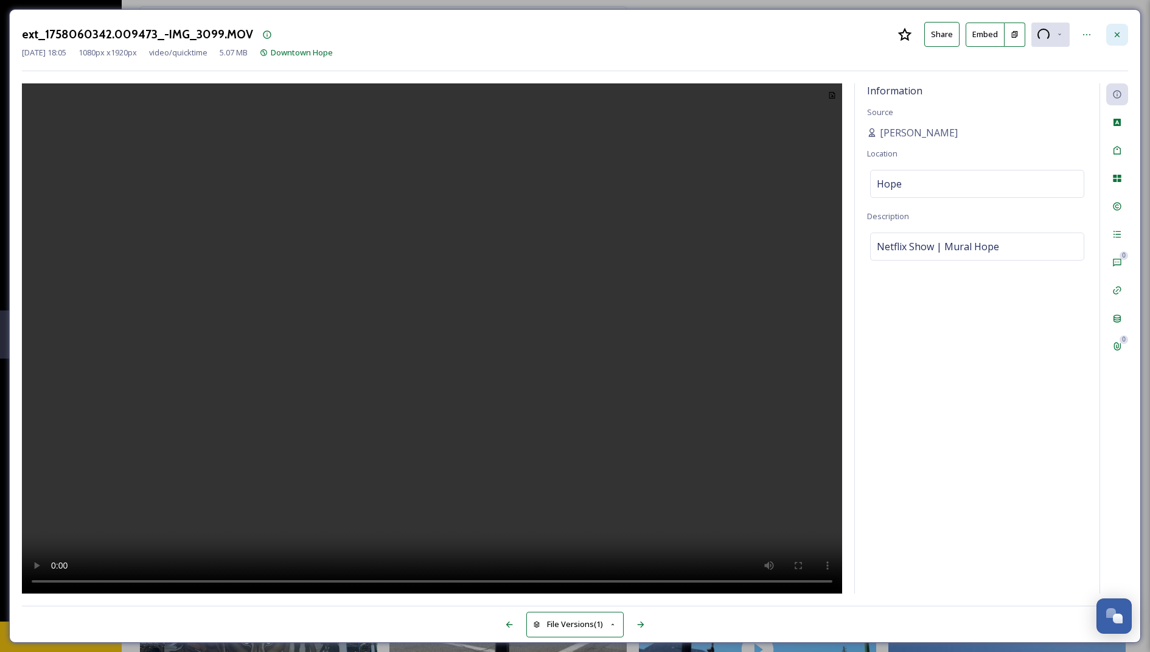
click at [1109, 38] on div at bounding box center [1117, 35] width 22 height 22
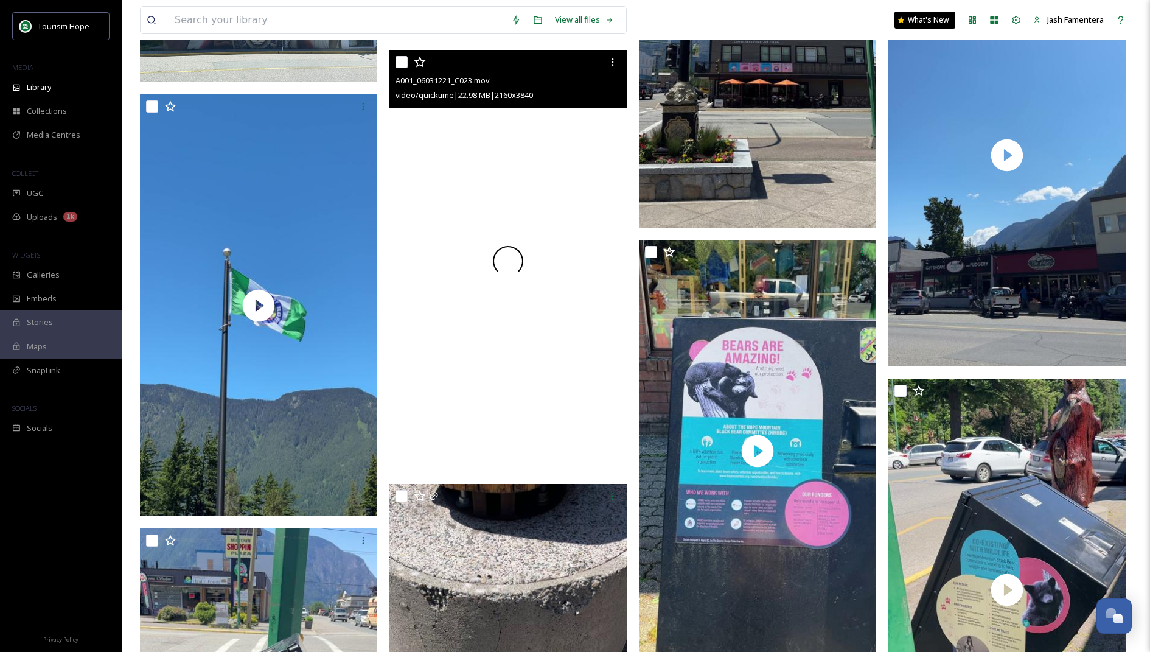
scroll to position [810, 0]
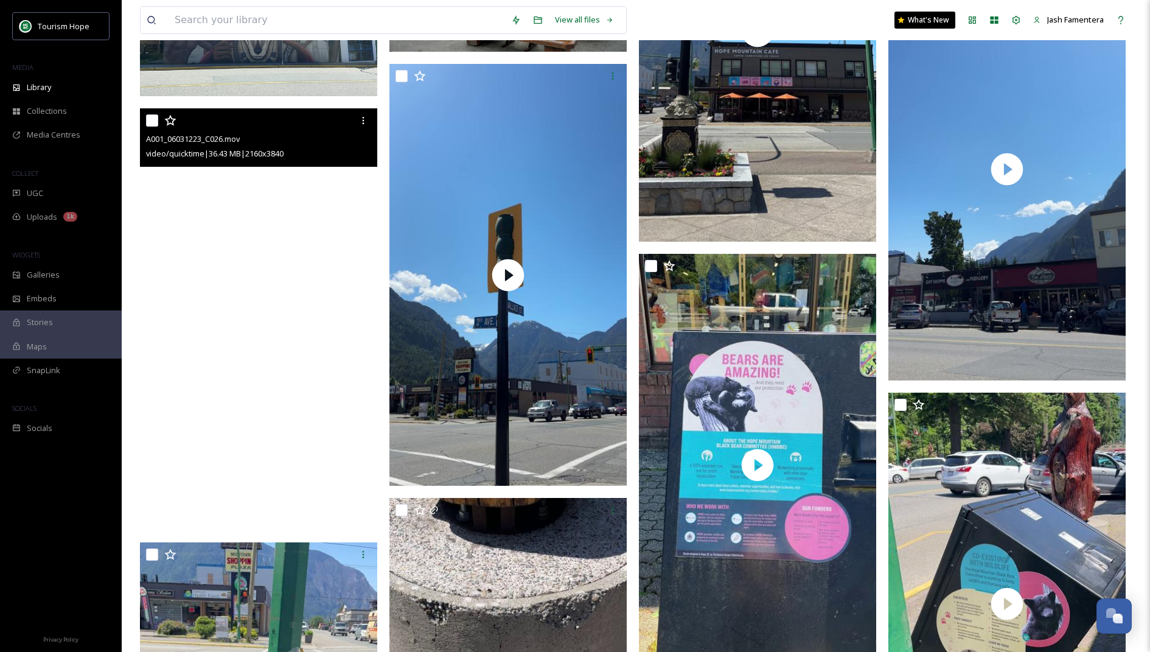
click at [315, 347] on video "A001_06031223_C026.mov" at bounding box center [258, 319] width 237 height 422
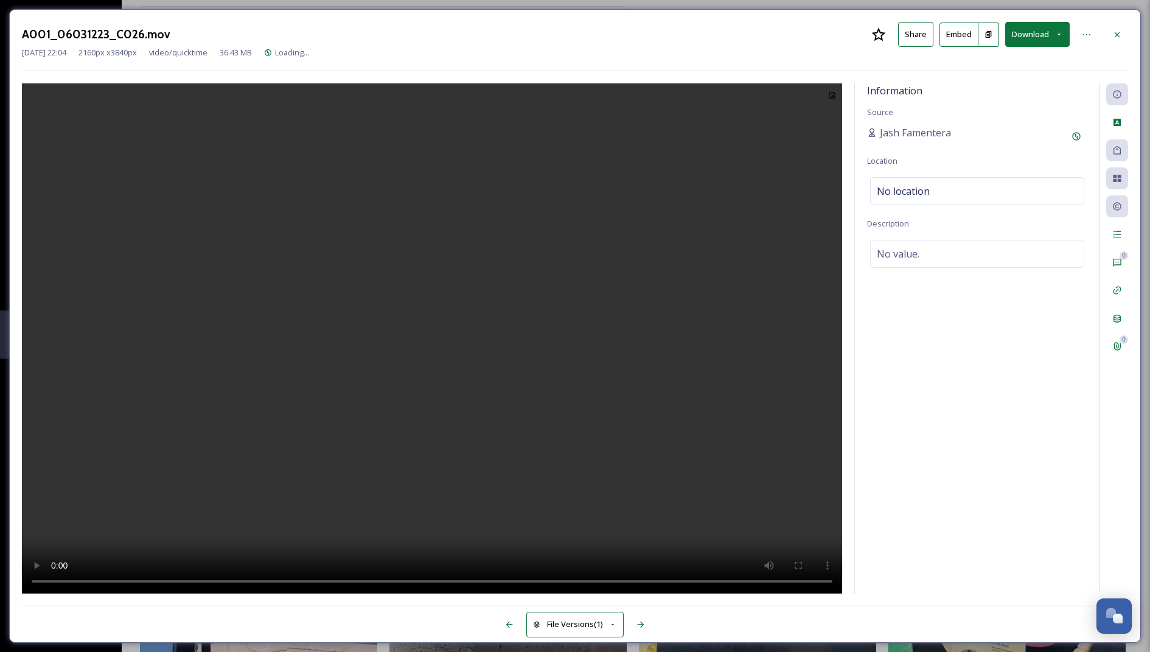
click at [1050, 29] on button "Download" at bounding box center [1037, 34] width 65 height 25
click at [985, 59] on span "Download Original (2160 x 3840)" at bounding box center [1005, 63] width 115 height 12
click at [1120, 34] on icon at bounding box center [1117, 35] width 10 height 10
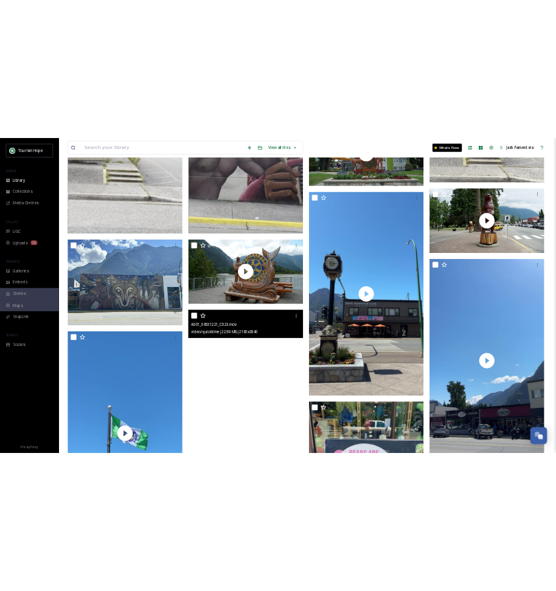
scroll to position [514, 0]
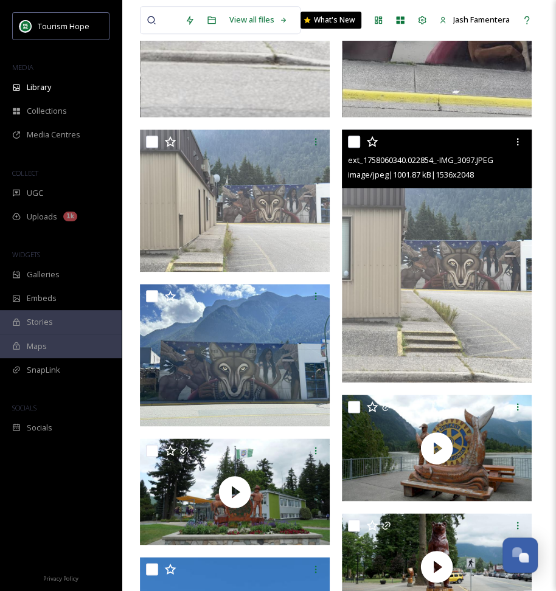
click at [488, 255] on img at bounding box center [437, 256] width 190 height 253
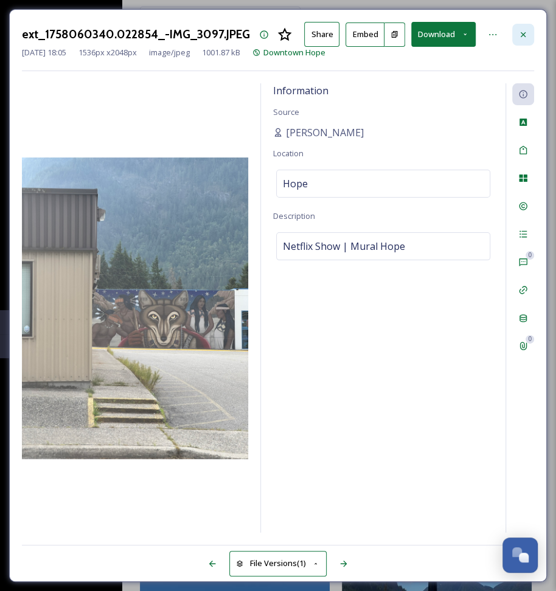
click at [523, 30] on icon at bounding box center [523, 35] width 10 height 10
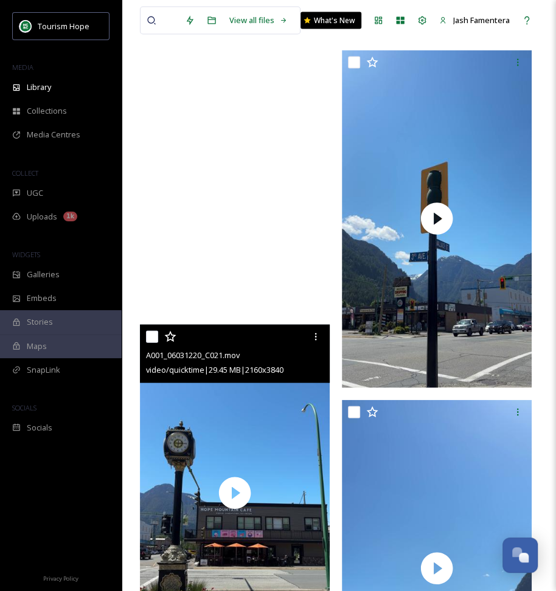
scroll to position [1092, 0]
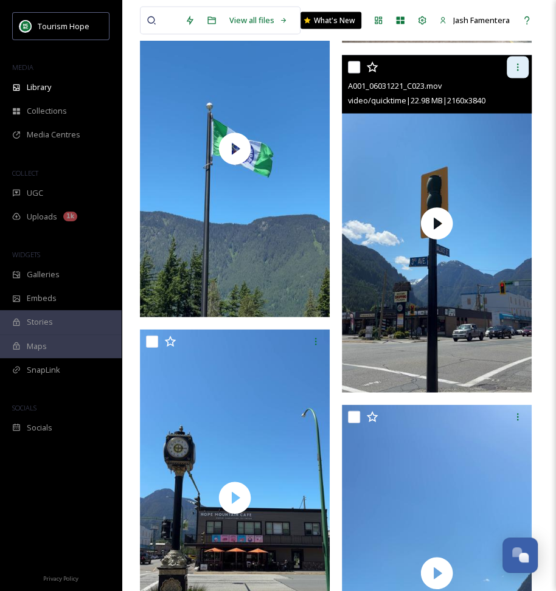
click at [524, 70] on div at bounding box center [518, 67] width 22 height 22
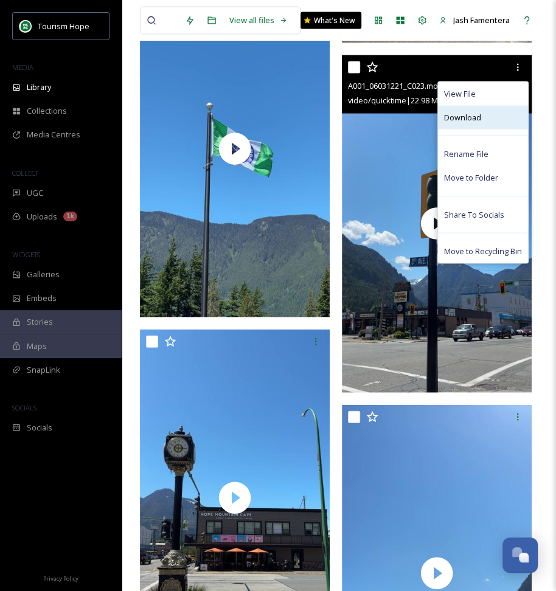
click at [485, 122] on div "Download" at bounding box center [483, 117] width 90 height 24
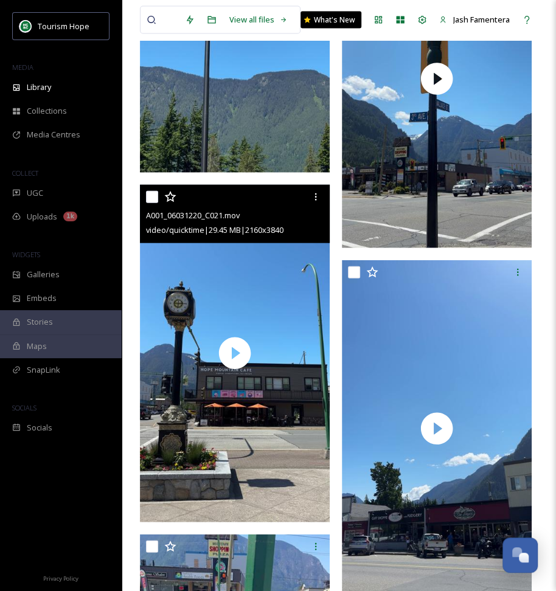
scroll to position [1240, 0]
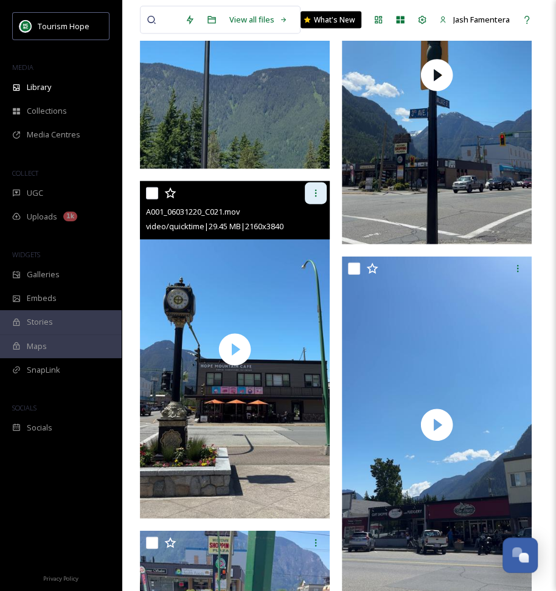
click at [316, 192] on icon at bounding box center [316, 194] width 10 height 10
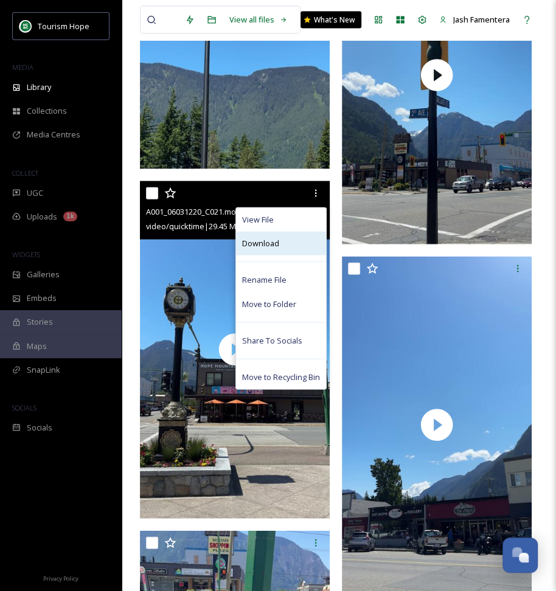
click at [304, 248] on div "Download" at bounding box center [281, 244] width 90 height 24
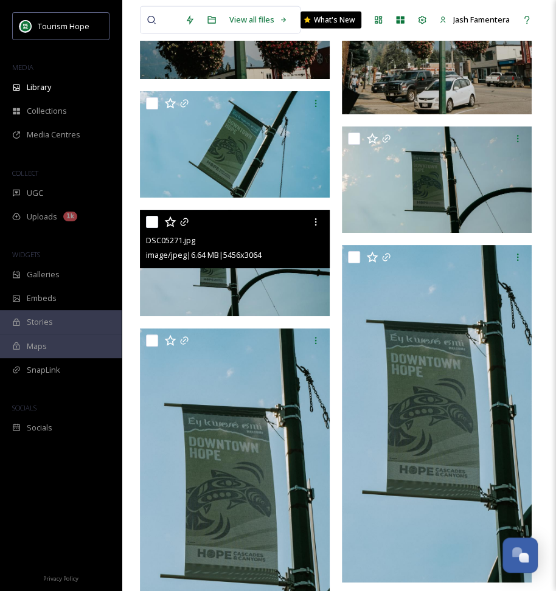
scroll to position [10549, 0]
